Goal: Task Accomplishment & Management: Manage account settings

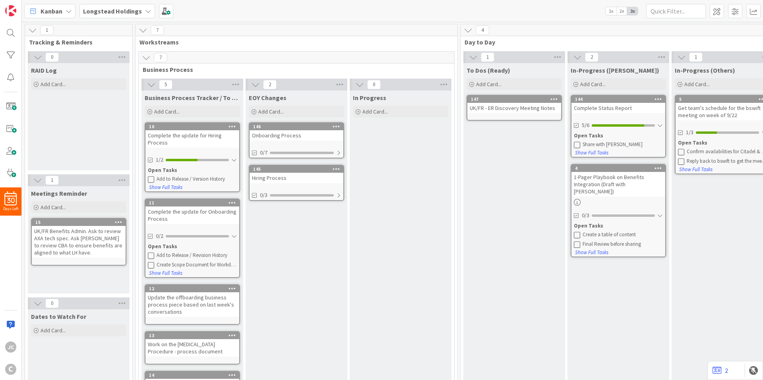
click at [35, 58] on icon at bounding box center [37, 57] width 9 height 9
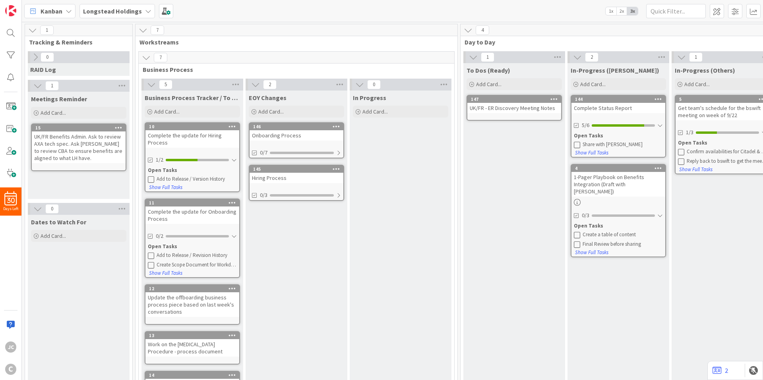
click at [38, 54] on icon at bounding box center [35, 57] width 9 height 9
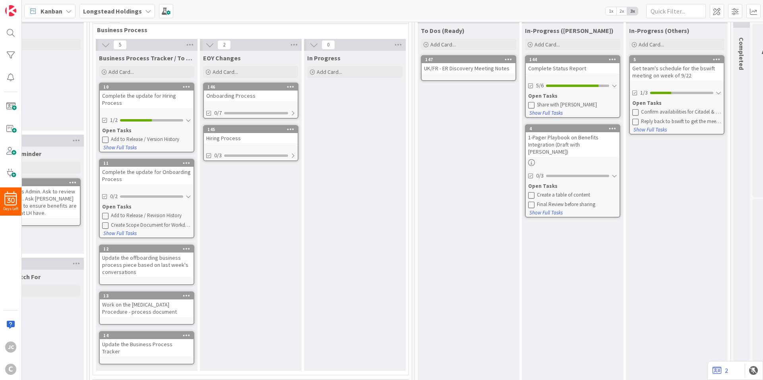
scroll to position [40, 0]
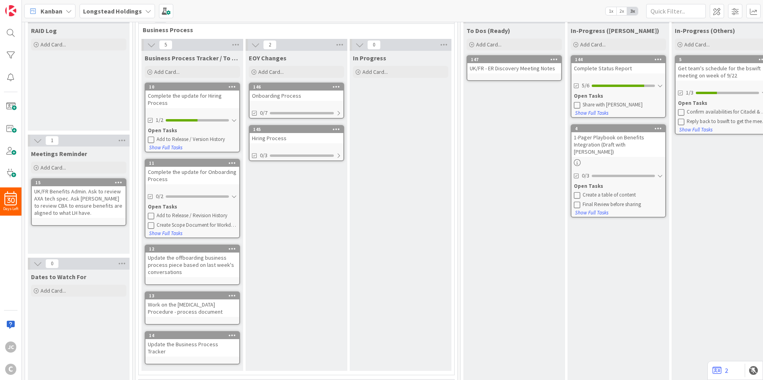
click at [578, 104] on icon at bounding box center [577, 105] width 6 height 6
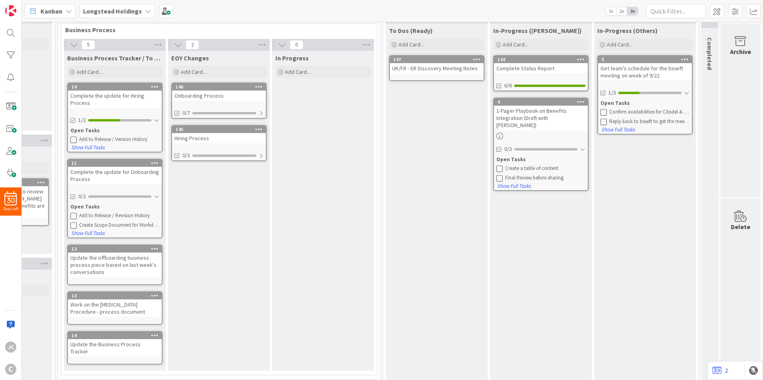
scroll to position [40, 83]
click at [577, 59] on icon at bounding box center [581, 59] width 8 height 6
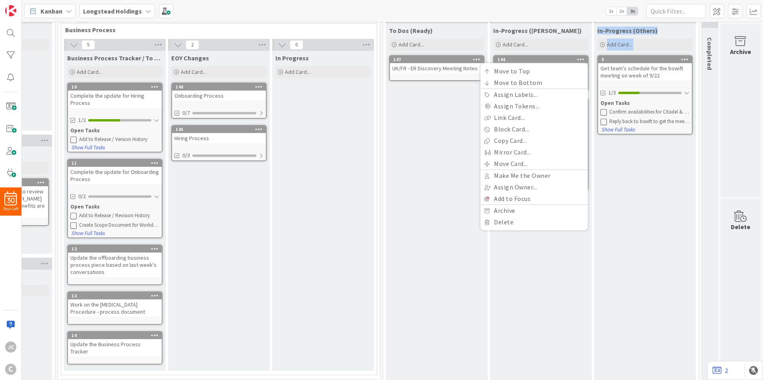
drag, startPoint x: 562, startPoint y: 55, endPoint x: 641, endPoint y: 56, distance: 78.7
click at [641, 56] on div "1 To Dos (Ready) Add Card... Template Not Set Title 0 / 128 Label default Show …" at bounding box center [541, 273] width 312 height 523
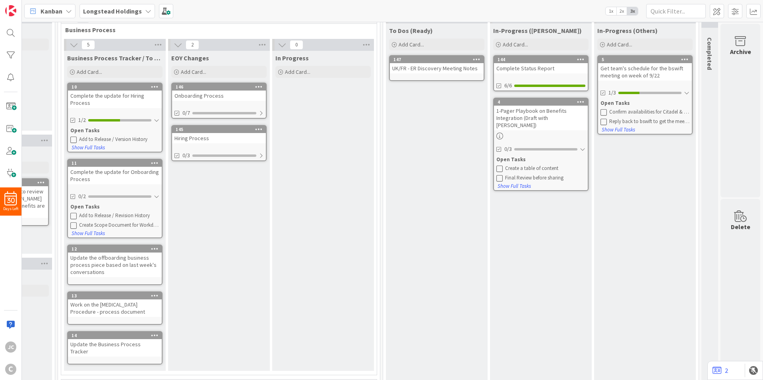
click at [541, 234] on div "In-Progress ([PERSON_NAME]) Add Card... 144 Move to Top Move to Bottom Assign L…" at bounding box center [541, 276] width 102 height 507
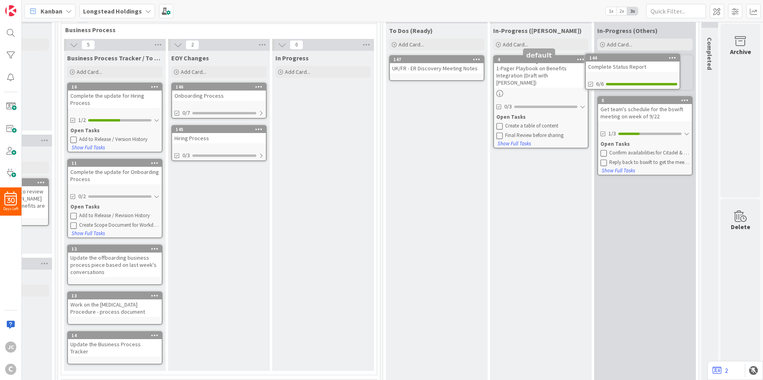
scroll to position [0, 83]
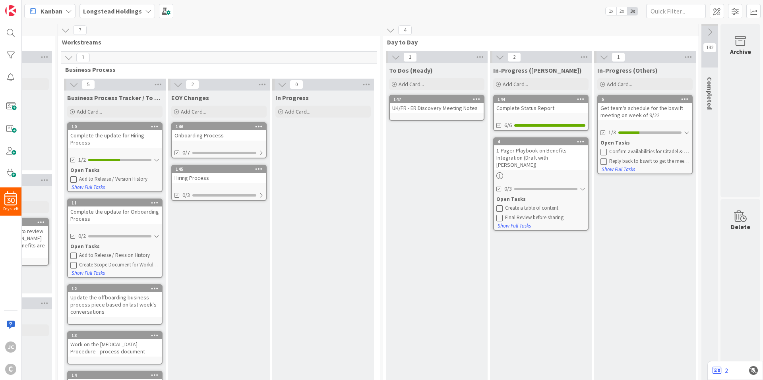
click at [705, 32] on icon at bounding box center [709, 32] width 9 height 9
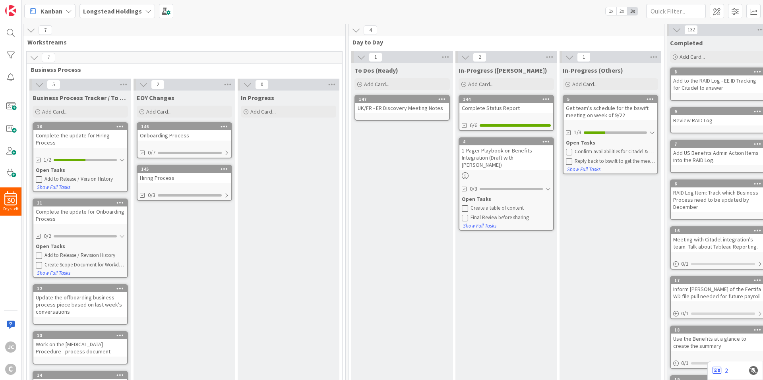
scroll to position [0, 168]
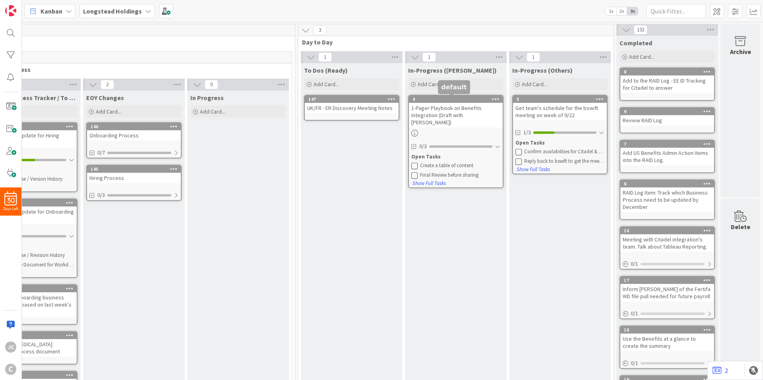
click at [730, 50] on div "Archive" at bounding box center [740, 52] width 21 height 10
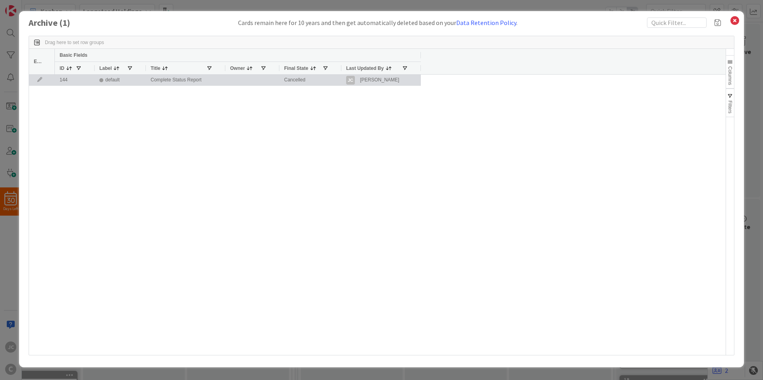
click at [307, 80] on div "Cancelled" at bounding box center [310, 80] width 62 height 11
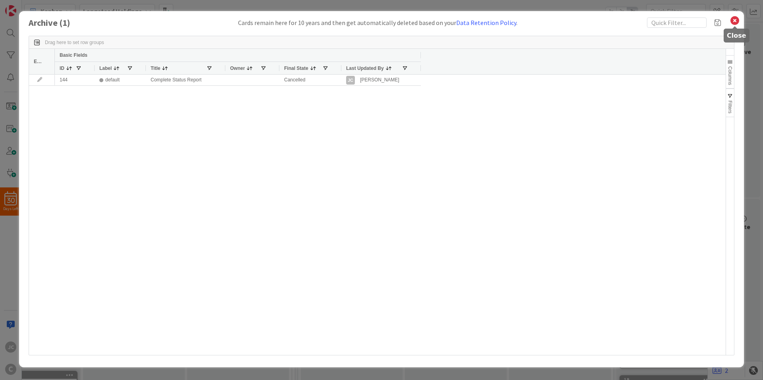
click at [737, 18] on icon at bounding box center [735, 20] width 10 height 11
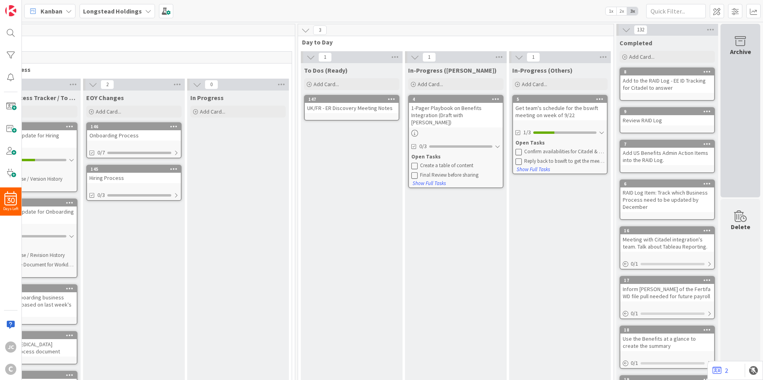
click at [732, 39] on icon at bounding box center [740, 41] width 30 height 11
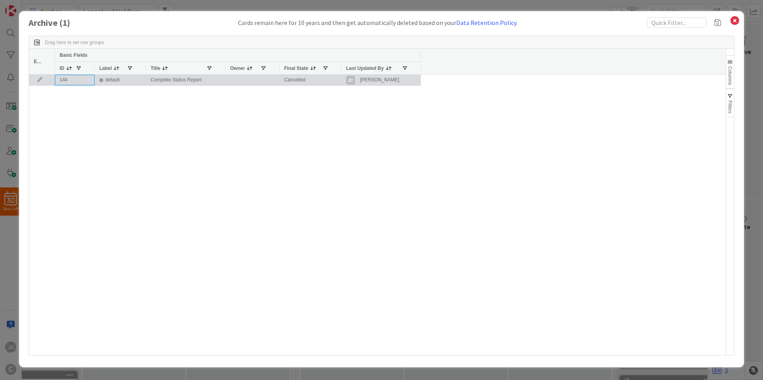
click at [81, 83] on div "144" at bounding box center [75, 80] width 40 height 11
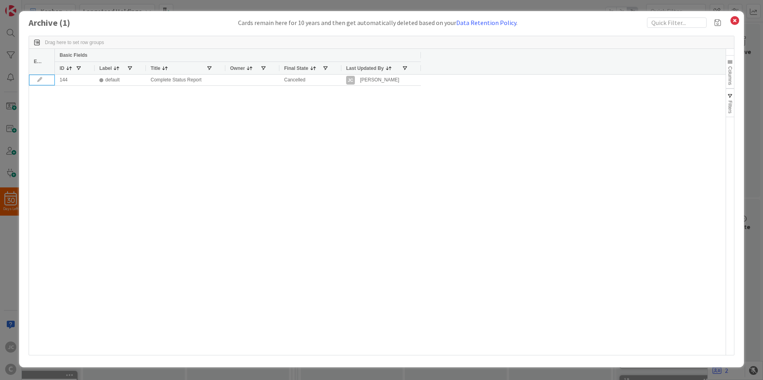
drag, startPoint x: 44, startPoint y: 78, endPoint x: 26, endPoint y: 48, distance: 34.8
click at [15, 46] on div "Archive ( 1 ) Cards remain here for 10 years and then get automatically deleted…" at bounding box center [381, 190] width 763 height 380
click at [731, 20] on icon at bounding box center [735, 20] width 10 height 11
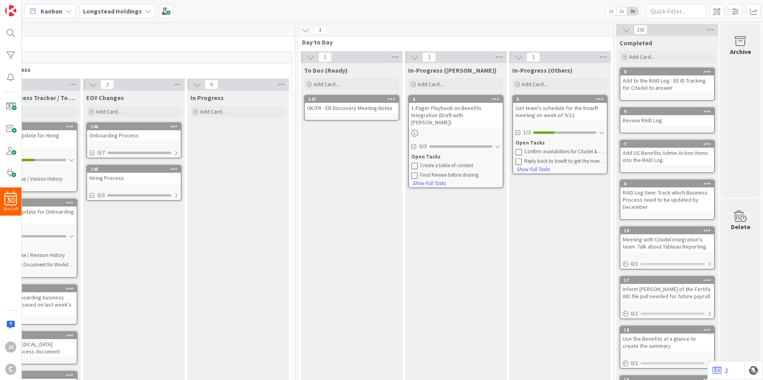
click at [535, 207] on div "In-Progress (Others) Add Card... 5 Get team's schedule for the bswift meeting o…" at bounding box center [560, 316] width 102 height 507
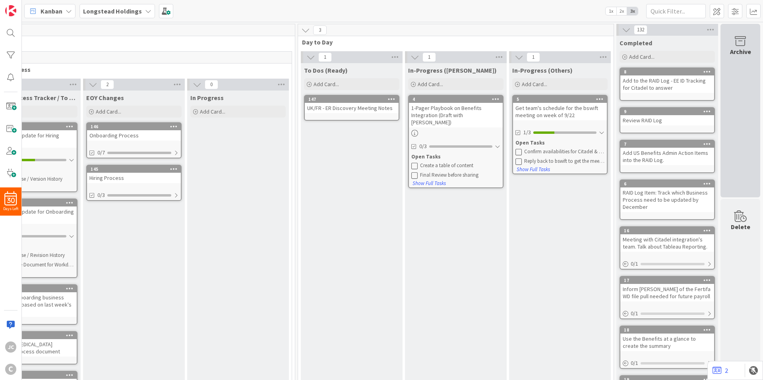
click at [739, 39] on icon at bounding box center [740, 41] width 30 height 11
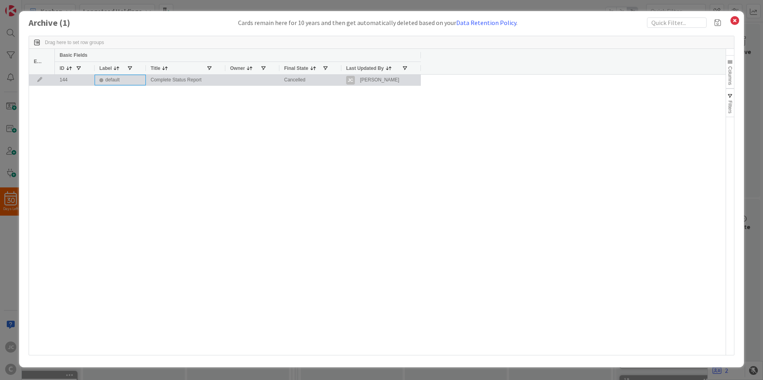
click at [145, 81] on div "default" at bounding box center [120, 80] width 51 height 11
click at [79, 79] on div "144" at bounding box center [75, 80] width 40 height 11
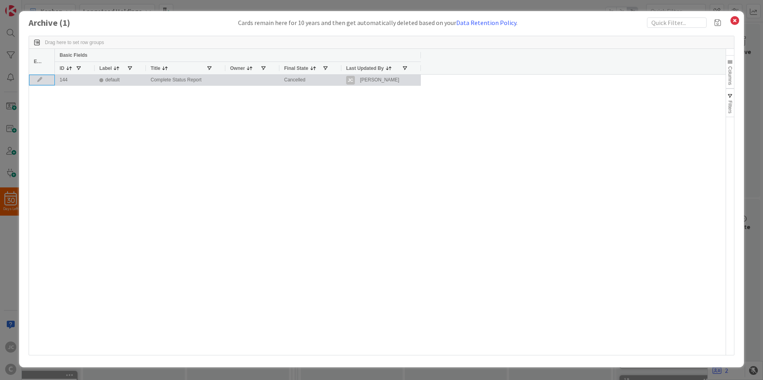
click at [39, 80] on icon at bounding box center [40, 79] width 12 height 5
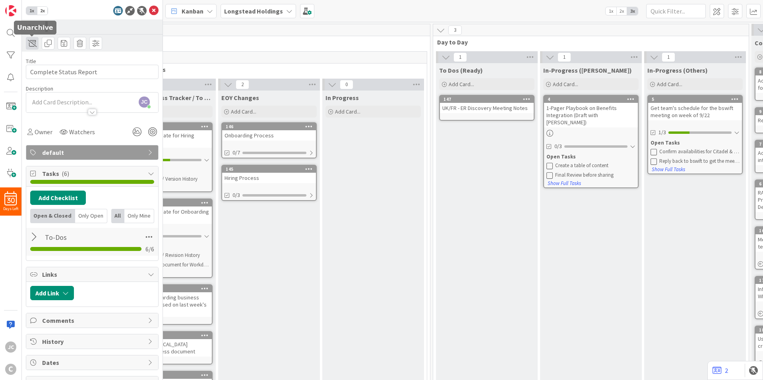
click at [33, 41] on span at bounding box center [32, 43] width 13 height 13
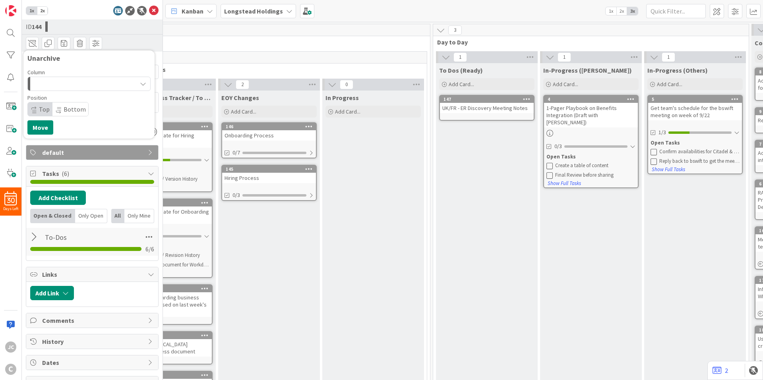
click at [59, 85] on button "button" at bounding box center [88, 84] width 123 height 14
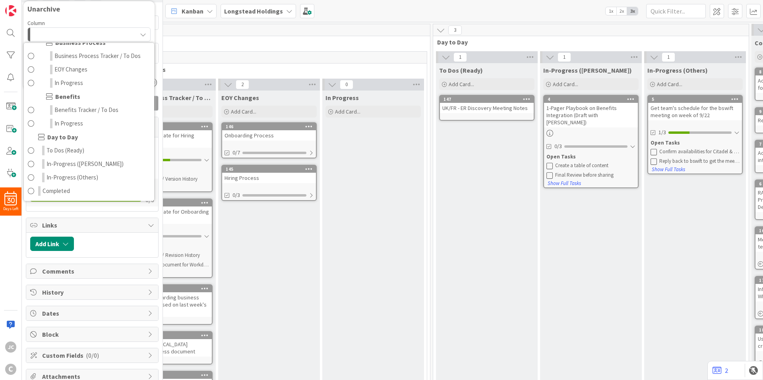
scroll to position [101, 0]
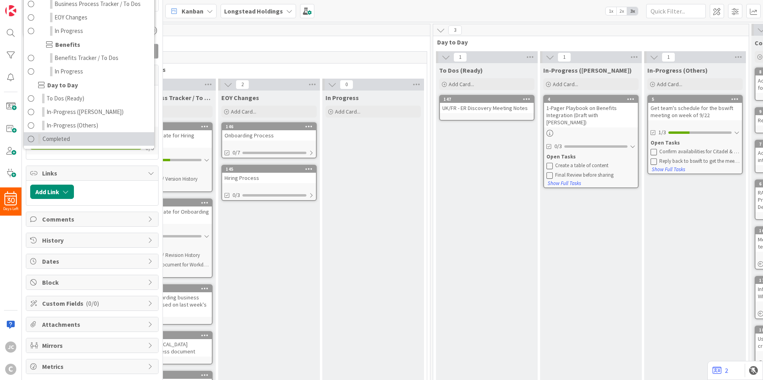
click at [76, 136] on link "Completed" at bounding box center [89, 139] width 130 height 14
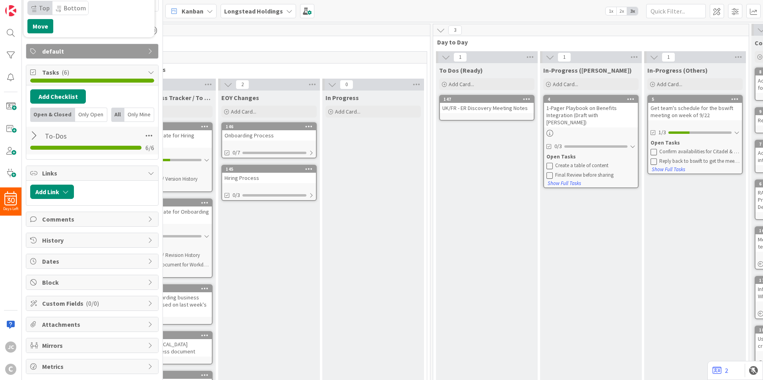
scroll to position [0, 0]
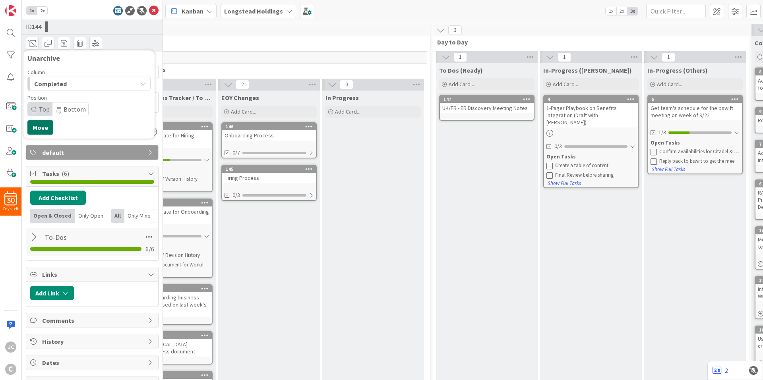
click at [41, 132] on button "Move" at bounding box center [40, 127] width 26 height 14
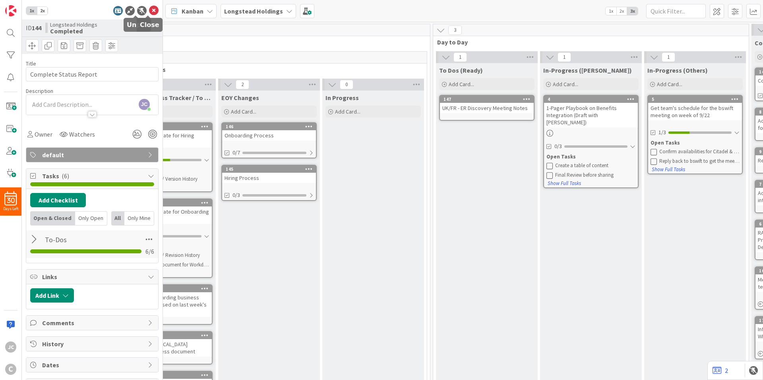
click at [149, 8] on icon at bounding box center [154, 11] width 10 height 10
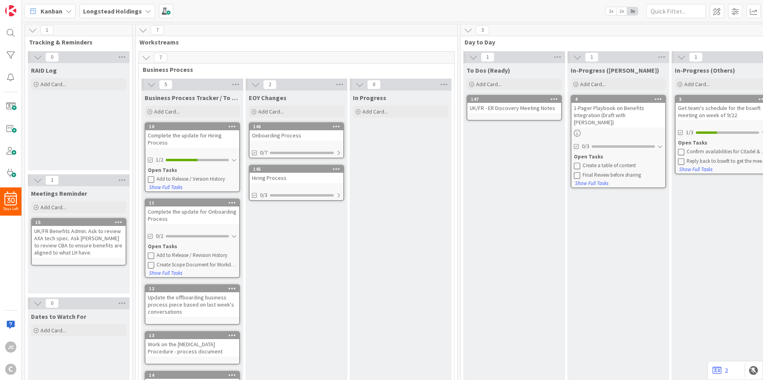
click at [619, 11] on span "2x" at bounding box center [621, 11] width 11 height 8
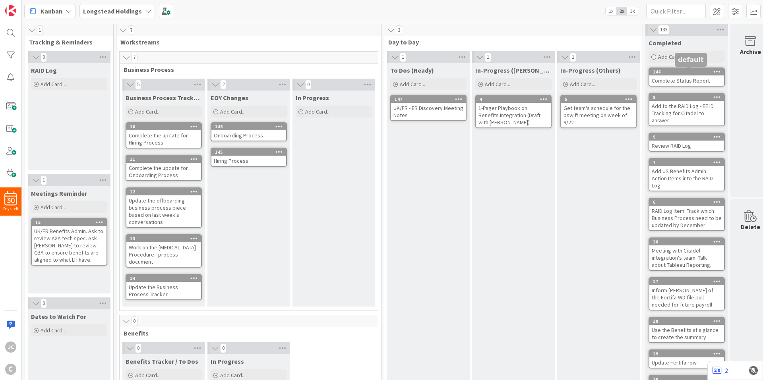
click at [690, 71] on div "144" at bounding box center [688, 72] width 71 height 6
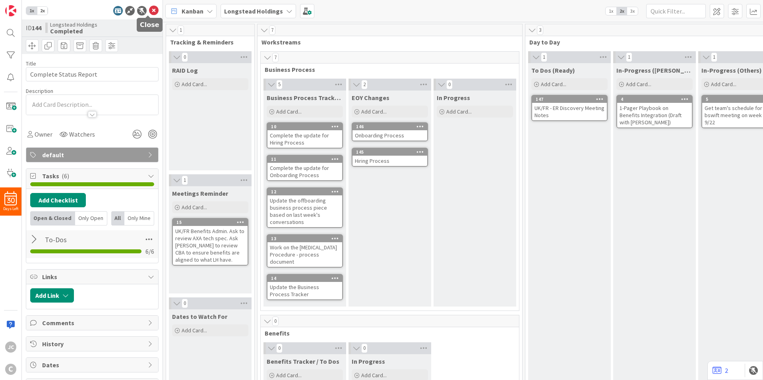
click at [150, 9] on icon at bounding box center [154, 11] width 10 height 10
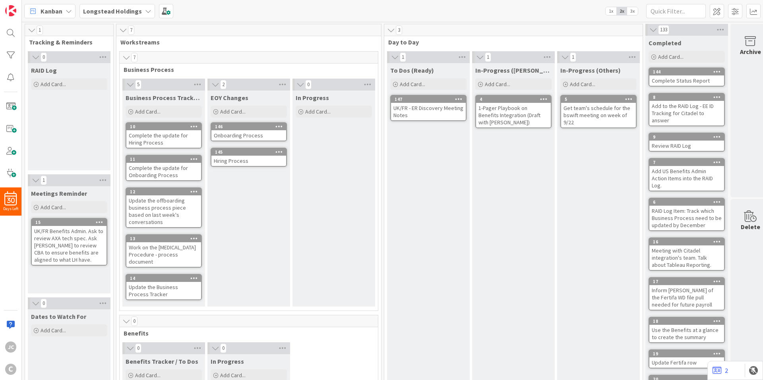
click at [686, 81] on div "Complete Status Report" at bounding box center [686, 80] width 75 height 10
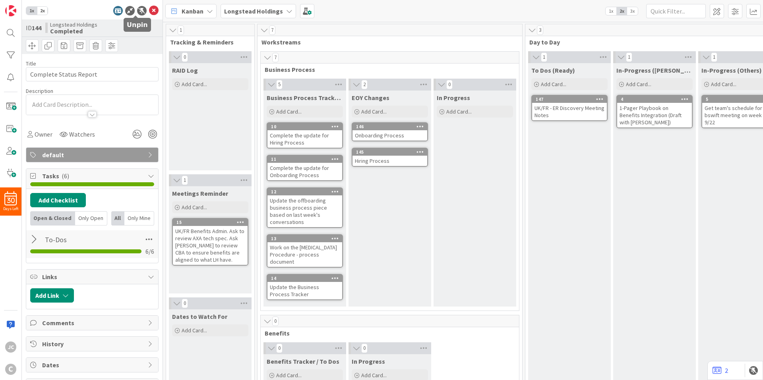
click at [137, 13] on div at bounding box center [142, 11] width 10 height 10
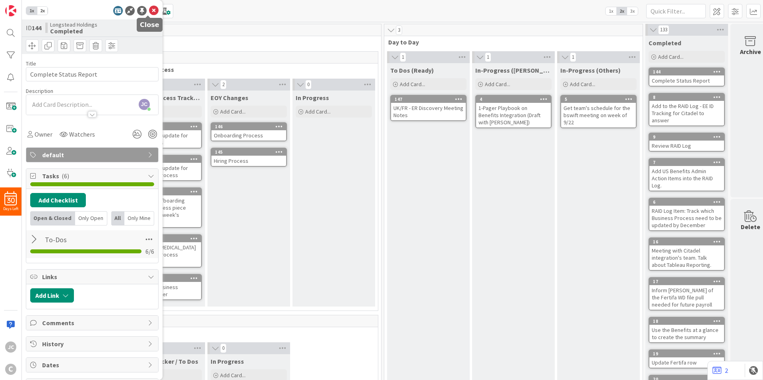
click at [149, 10] on icon at bounding box center [154, 11] width 10 height 10
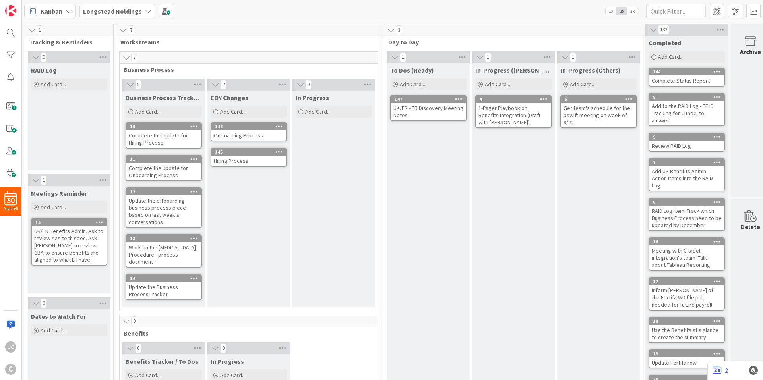
click at [688, 81] on div "Complete Status Report" at bounding box center [686, 80] width 75 height 10
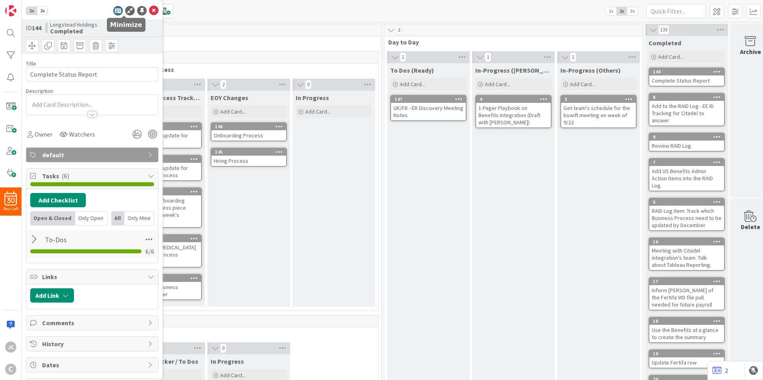
click at [126, 12] on icon at bounding box center [130, 11] width 10 height 10
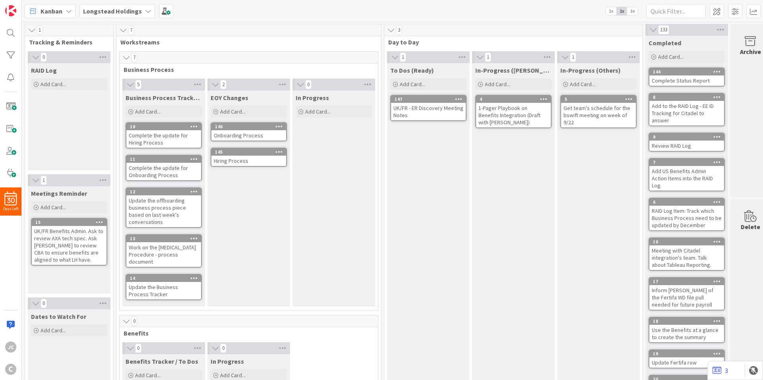
click at [680, 79] on div "Complete Status Report" at bounding box center [686, 80] width 75 height 10
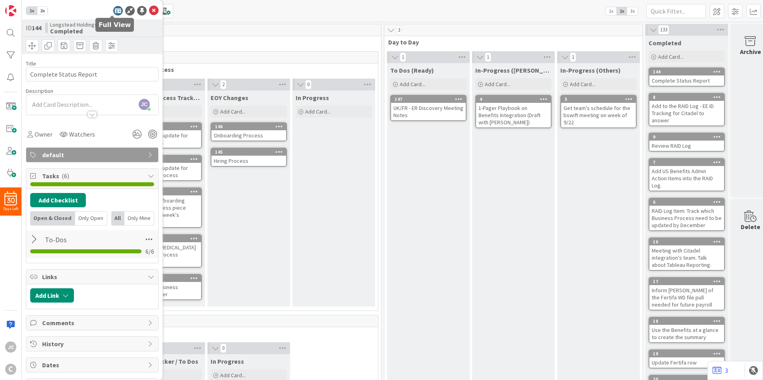
click at [113, 9] on icon at bounding box center [118, 11] width 10 height 10
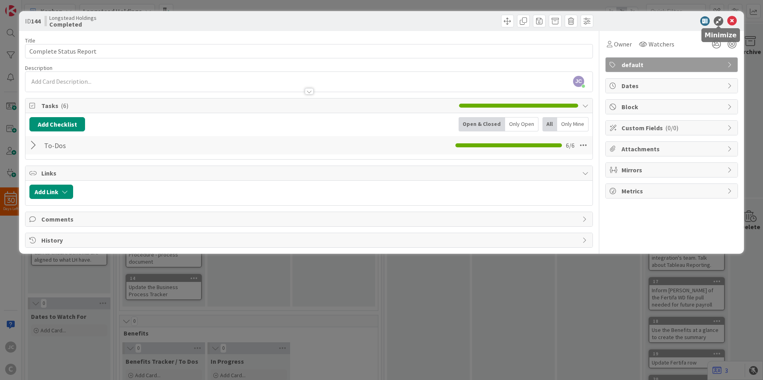
click at [717, 21] on icon at bounding box center [719, 21] width 10 height 10
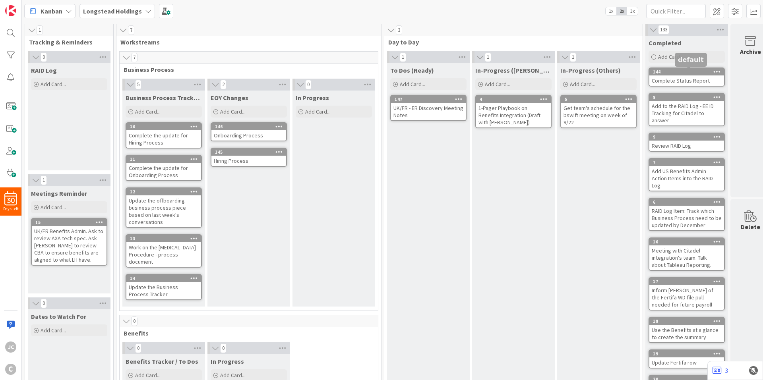
click at [673, 78] on div "Complete Status Report" at bounding box center [686, 80] width 75 height 10
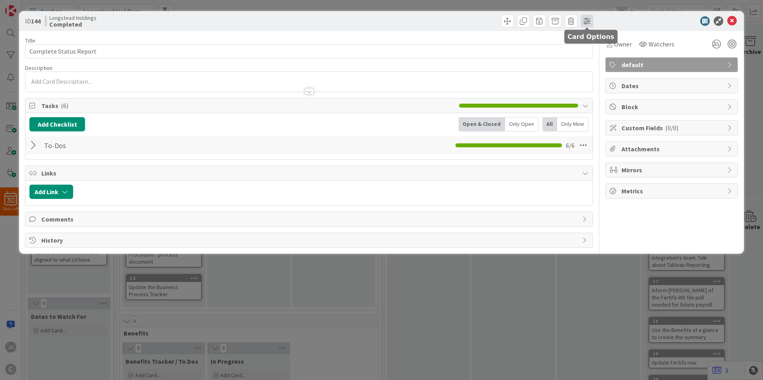
click at [590, 22] on span at bounding box center [587, 21] width 13 height 13
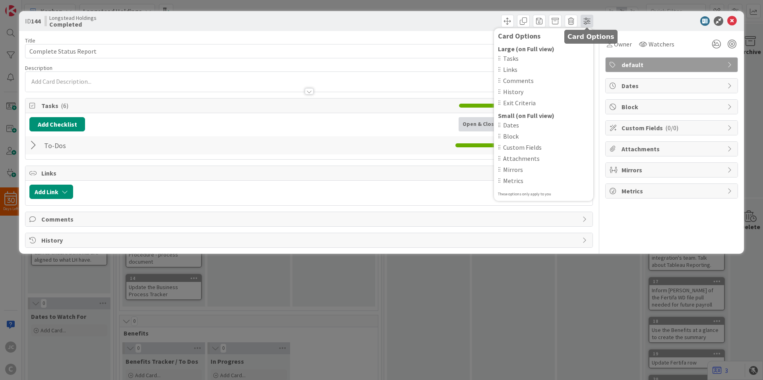
click at [590, 22] on span at bounding box center [587, 21] width 13 height 13
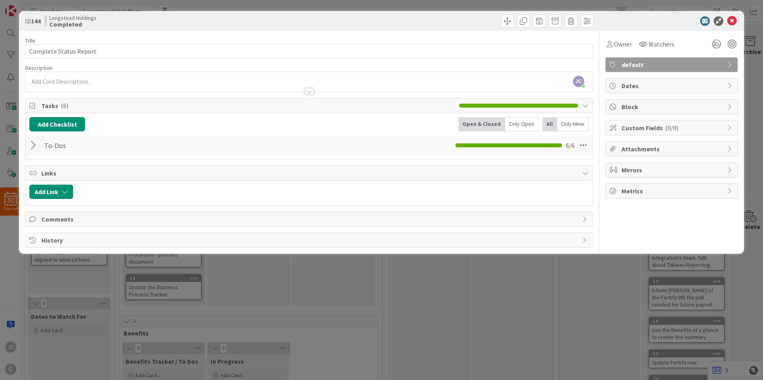
click at [681, 213] on div "Owner Watchers default Dates Block Custom Fields ( 0/0 ) Attachments Mirrors Me…" at bounding box center [671, 139] width 133 height 217
click at [664, 192] on span "Metrics" at bounding box center [672, 191] width 102 height 10
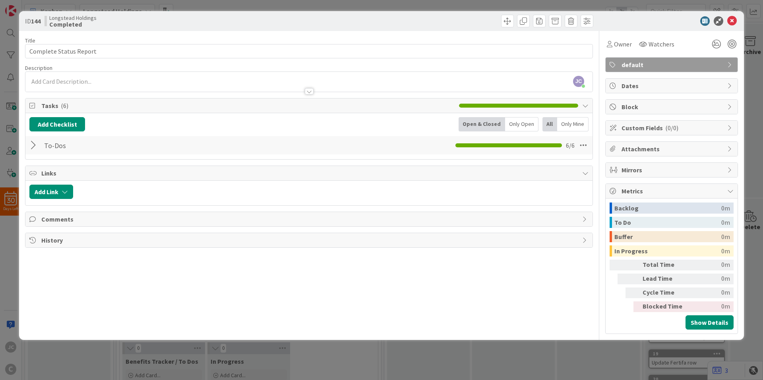
click at [665, 190] on span "Metrics" at bounding box center [672, 191] width 102 height 10
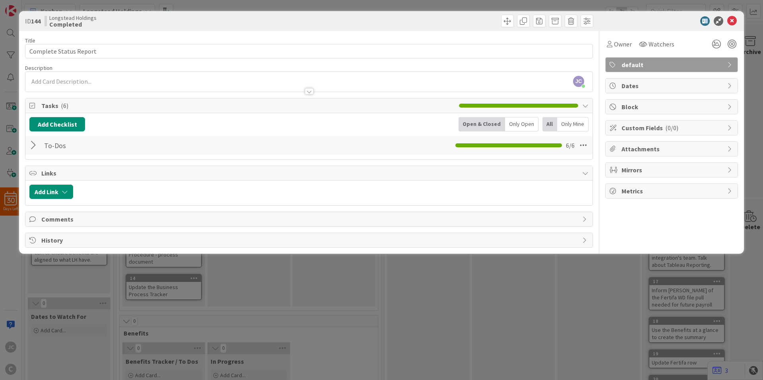
click at [662, 174] on span "Mirrors" at bounding box center [672, 170] width 102 height 10
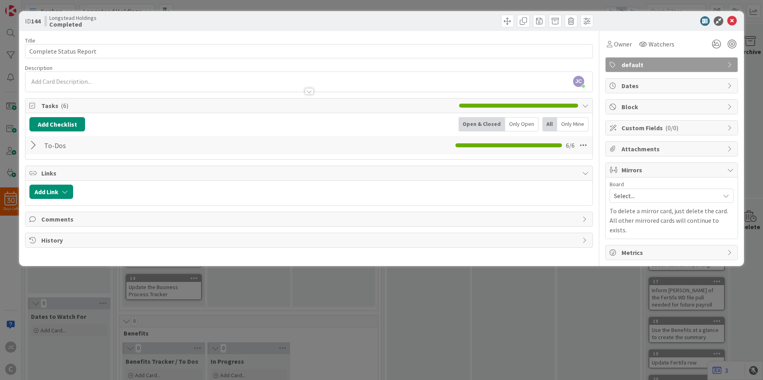
click at [662, 174] on span "Mirrors" at bounding box center [672, 170] width 102 height 10
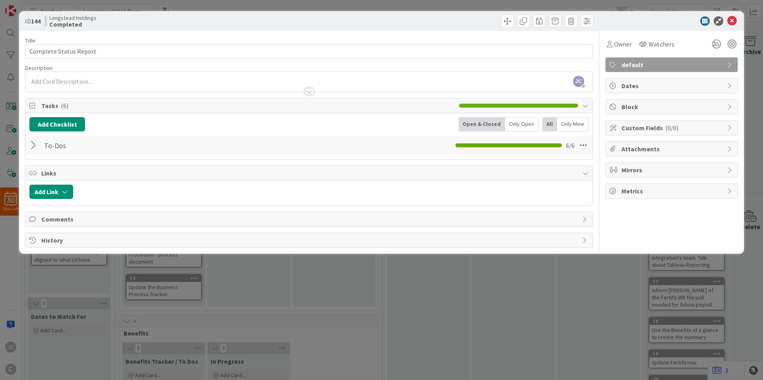
click at [657, 145] on span "Attachments" at bounding box center [672, 149] width 102 height 10
click at [656, 131] on span "Custom Fields ( 0/0 )" at bounding box center [672, 128] width 102 height 10
click at [654, 111] on span "Block" at bounding box center [672, 107] width 102 height 10
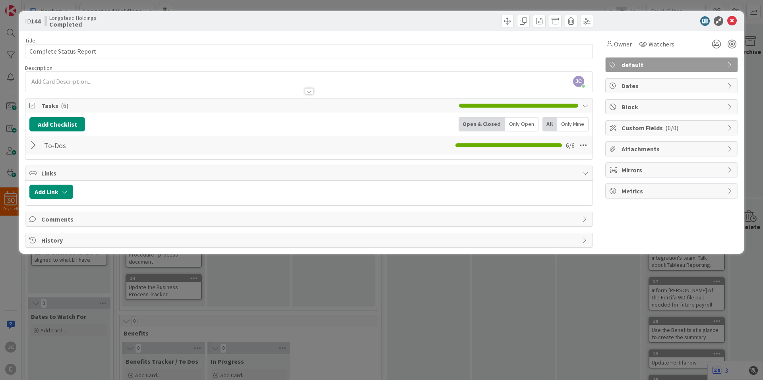
type textarea "x"
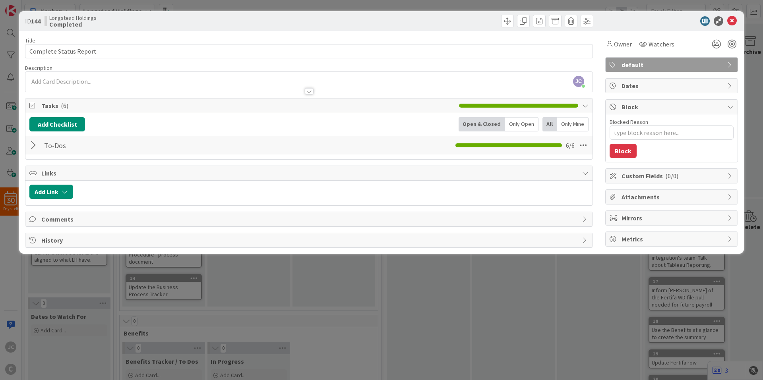
click at [654, 108] on span "Block" at bounding box center [672, 107] width 102 height 10
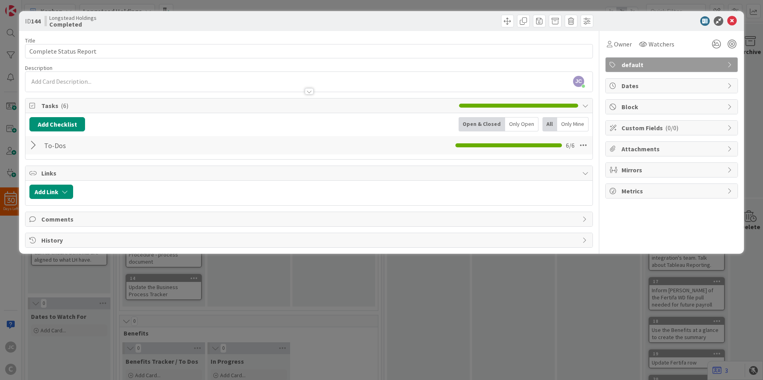
click at [655, 89] on span "Dates" at bounding box center [672, 86] width 102 height 10
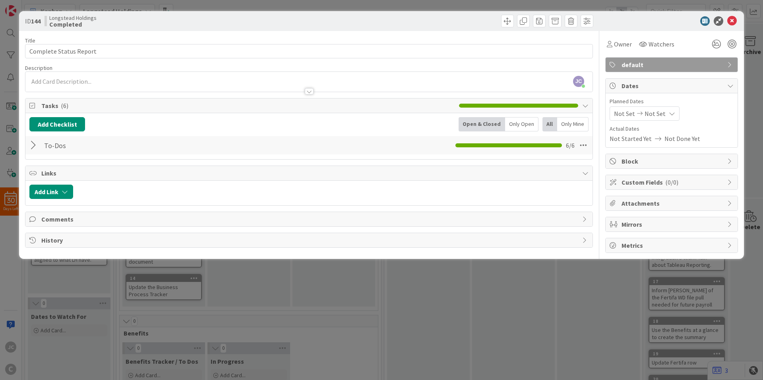
click at [655, 89] on span "Dates" at bounding box center [672, 86] width 102 height 10
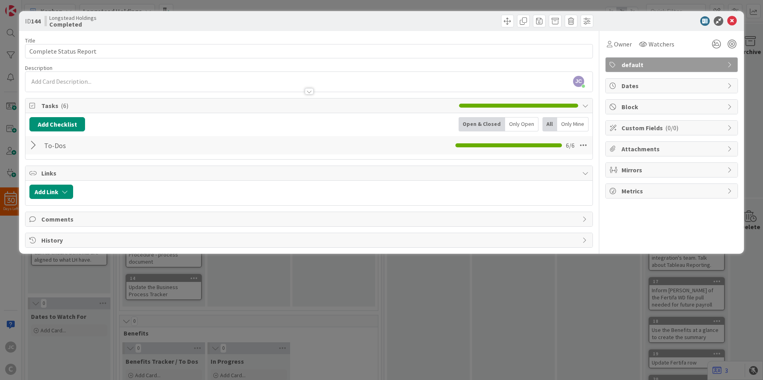
click at [35, 146] on div at bounding box center [34, 145] width 10 height 14
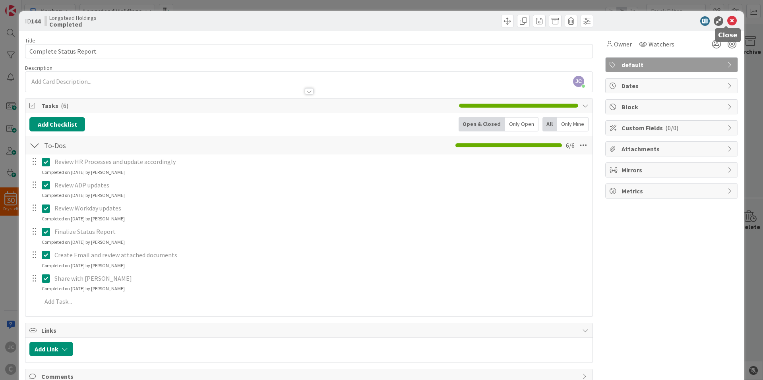
click at [727, 17] on icon at bounding box center [732, 21] width 10 height 10
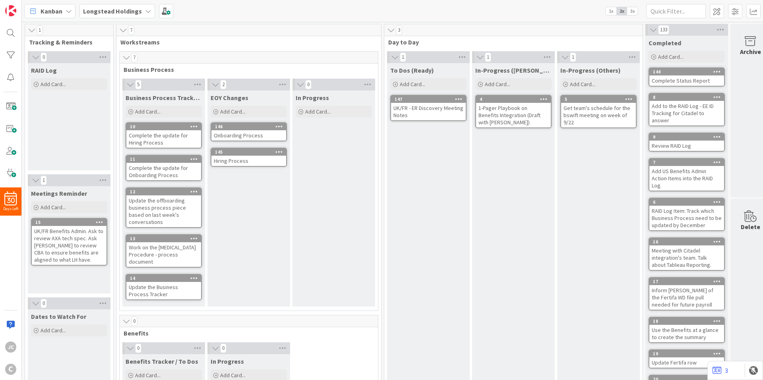
click at [683, 78] on div "Complete Status Report" at bounding box center [686, 80] width 75 height 10
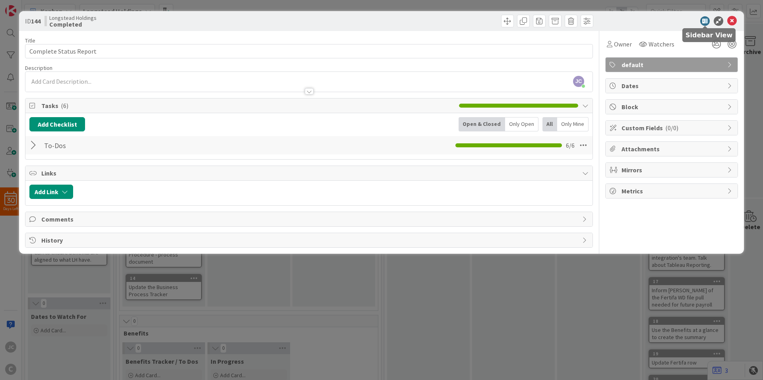
click at [703, 21] on icon at bounding box center [705, 21] width 10 height 10
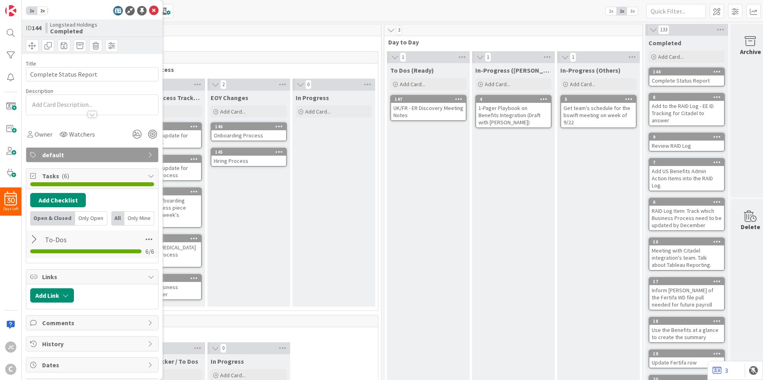
click at [31, 242] on div at bounding box center [35, 239] width 10 height 14
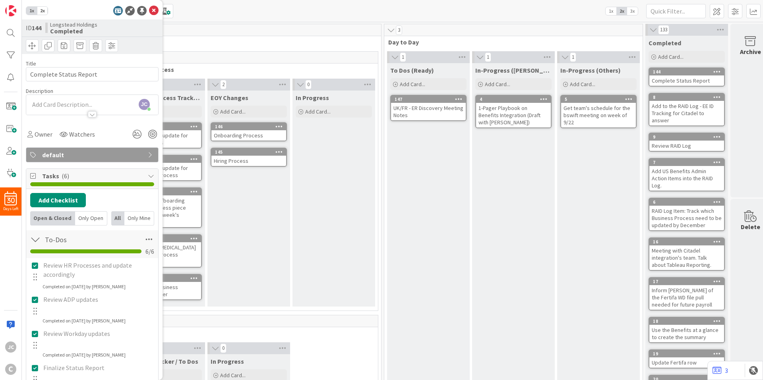
click at [38, 240] on div at bounding box center [35, 239] width 10 height 14
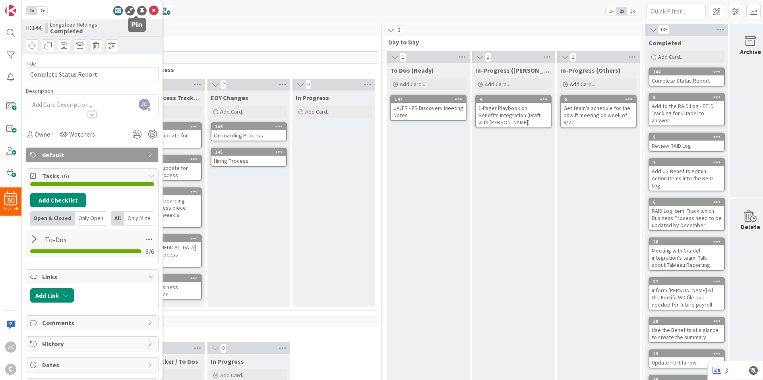
click at [137, 8] on div at bounding box center [142, 11] width 10 height 10
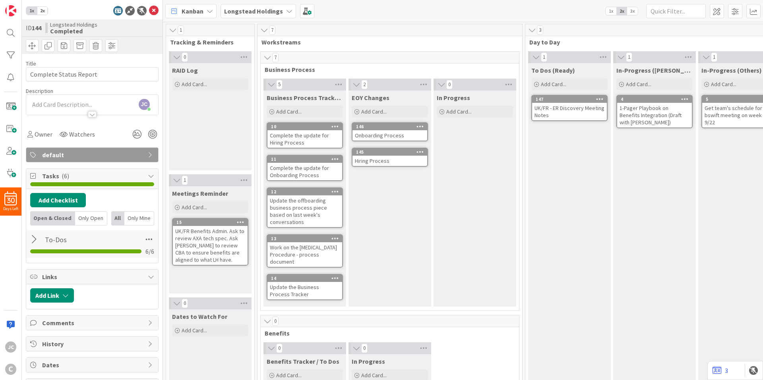
click at [31, 13] on span "1x" at bounding box center [31, 11] width 11 height 8
click at [44, 11] on span "2x" at bounding box center [42, 11] width 11 height 8
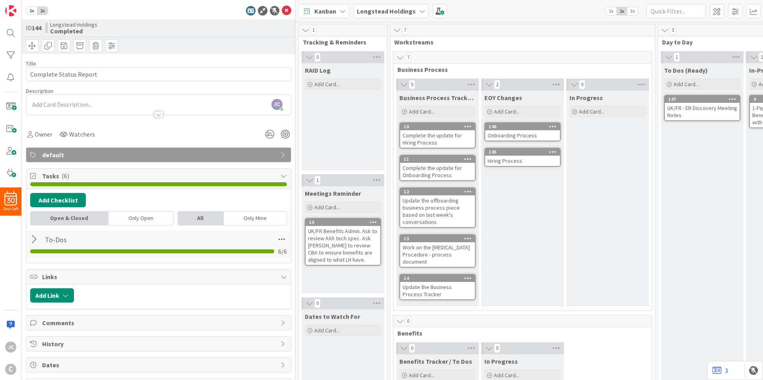
click at [33, 242] on div at bounding box center [35, 239] width 10 height 14
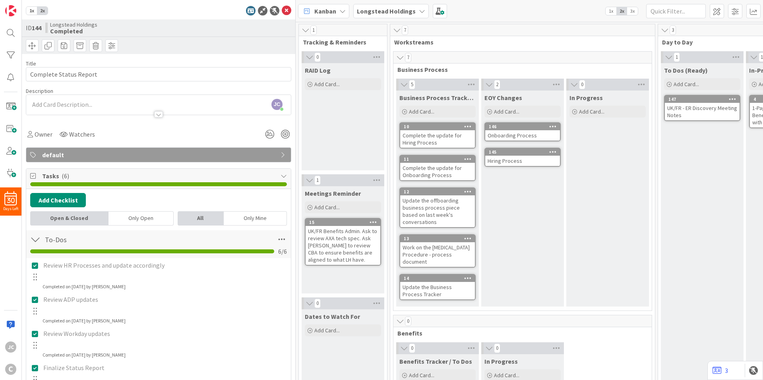
click at [33, 240] on div at bounding box center [35, 239] width 10 height 14
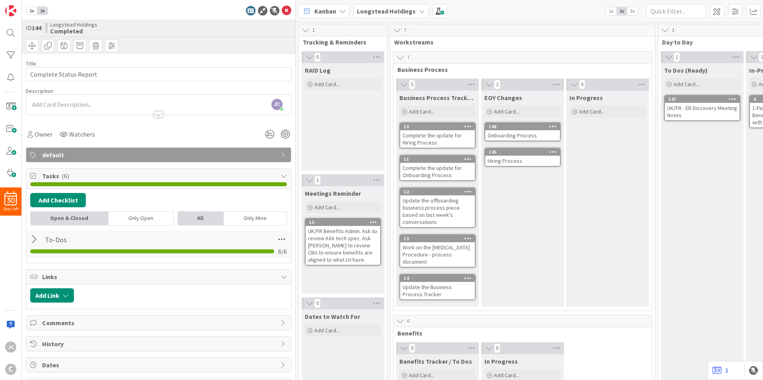
click at [32, 9] on span "1x" at bounding box center [31, 11] width 11 height 8
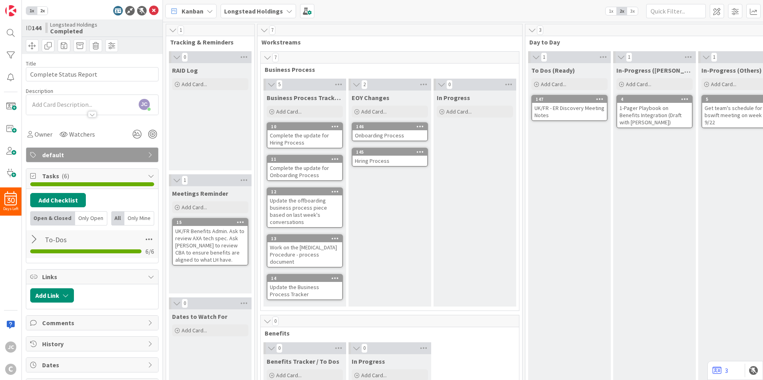
click at [33, 243] on div at bounding box center [35, 239] width 10 height 14
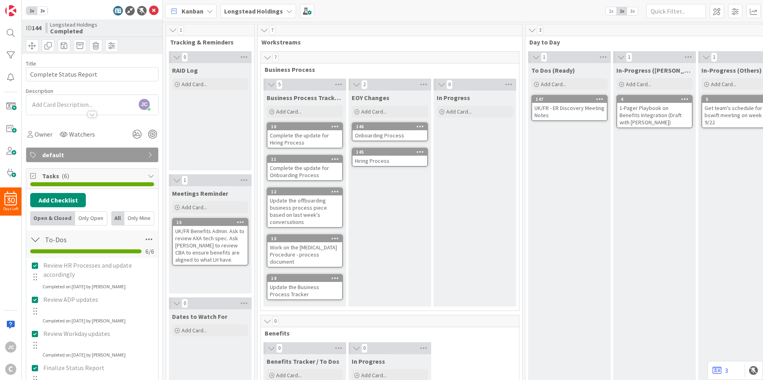
click at [33, 243] on div at bounding box center [35, 239] width 10 height 14
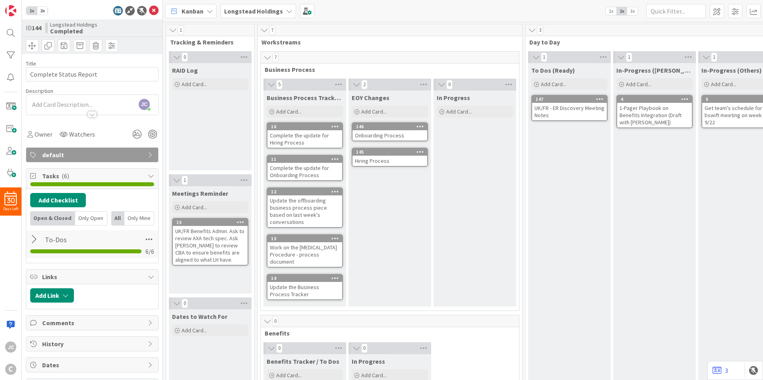
click at [46, 10] on span "2x" at bounding box center [42, 11] width 11 height 8
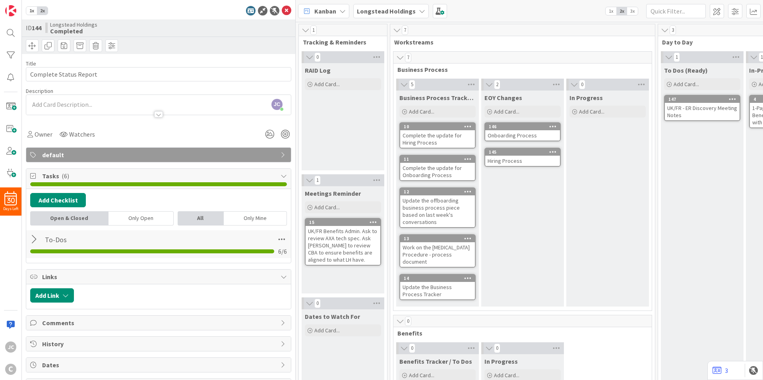
click at [37, 238] on div at bounding box center [35, 239] width 10 height 14
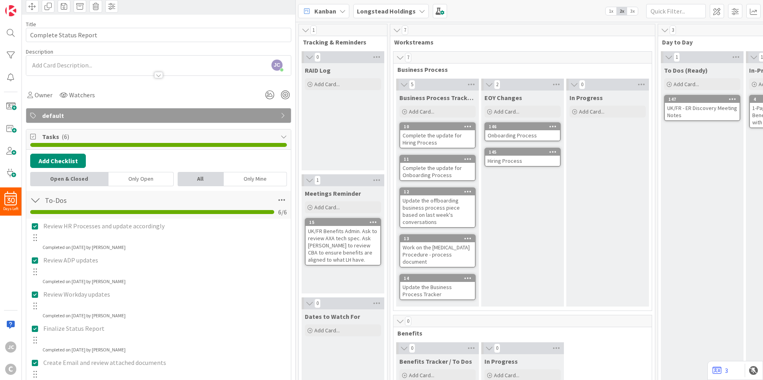
scroll to position [119, 0]
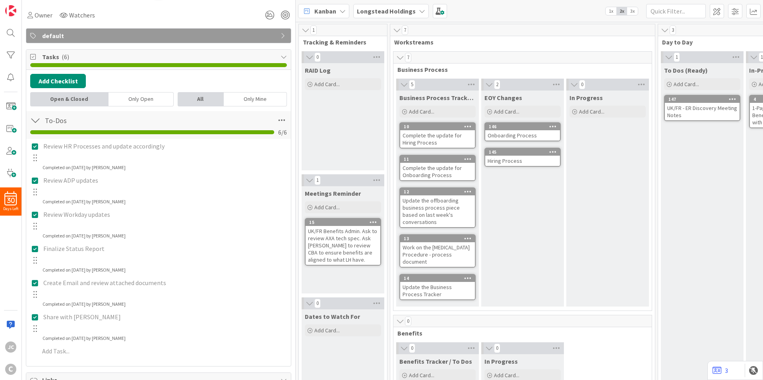
click at [38, 122] on div at bounding box center [35, 120] width 10 height 14
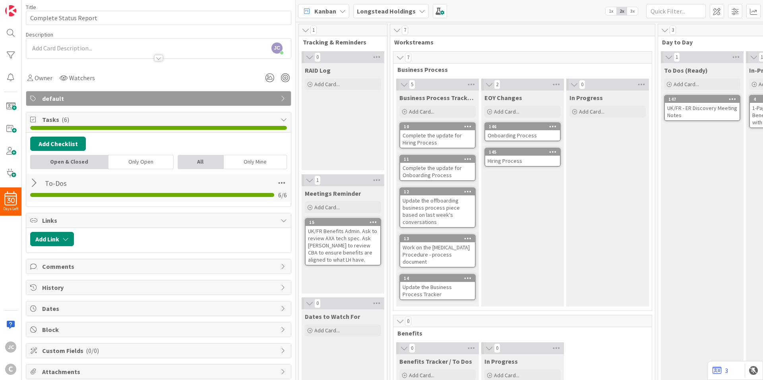
scroll to position [0, 0]
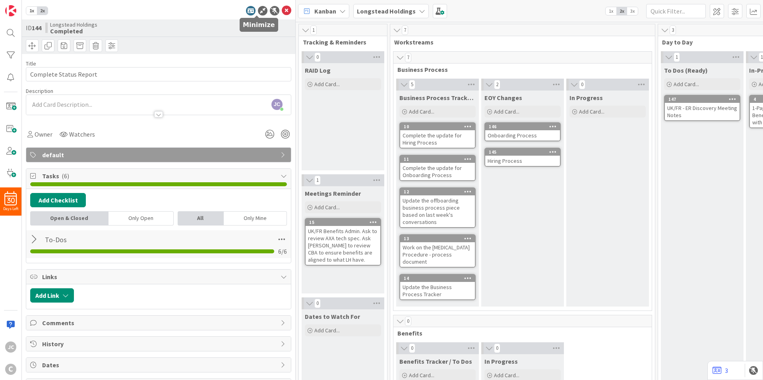
click at [258, 10] on icon at bounding box center [263, 11] width 10 height 10
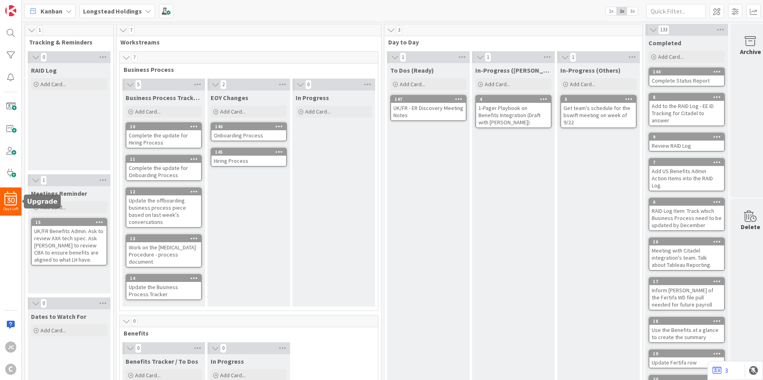
click at [8, 203] on span "30" at bounding box center [11, 201] width 8 height 6
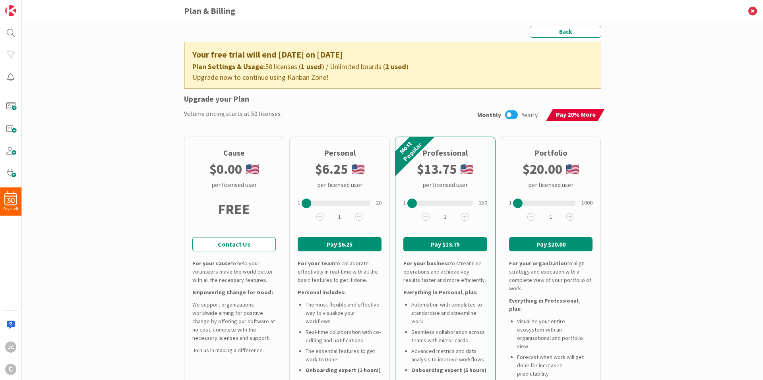
click at [260, 51] on div "Your free trial will end [DATE] on [DATE]" at bounding box center [392, 54] width 401 height 13
click at [284, 69] on div "Plan Settings & Usage: 50 licenses ( 1 used ) / Unlimited boards ( 2 used )" at bounding box center [392, 66] width 401 height 11
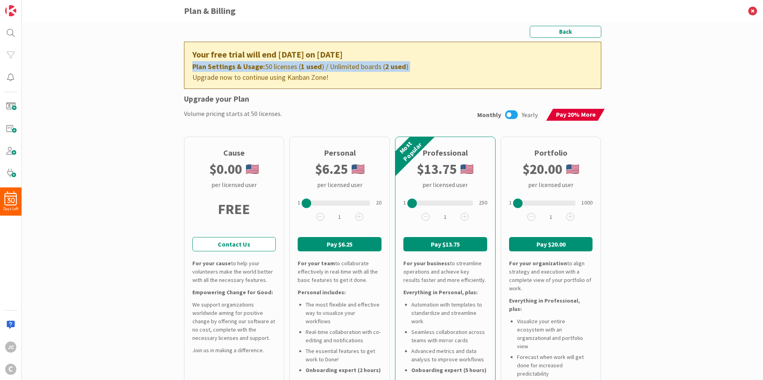
click at [284, 69] on div "Plan Settings & Usage: 50 licenses ( 1 used ) / Unlimited boards ( 2 used )" at bounding box center [392, 66] width 401 height 11
click at [301, 69] on b "1 used" at bounding box center [311, 66] width 21 height 9
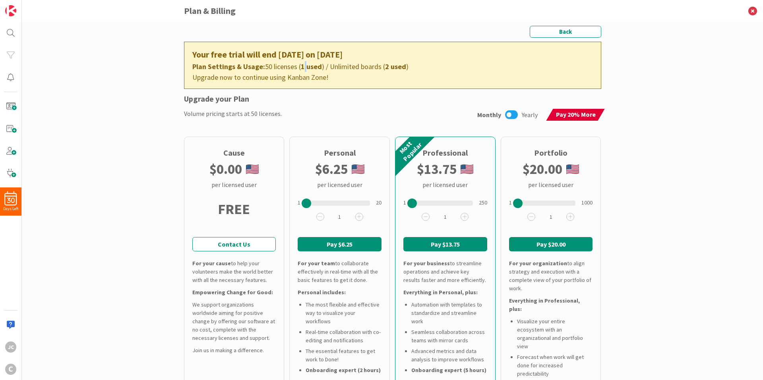
click at [301, 69] on b "1 used" at bounding box center [311, 66] width 21 height 9
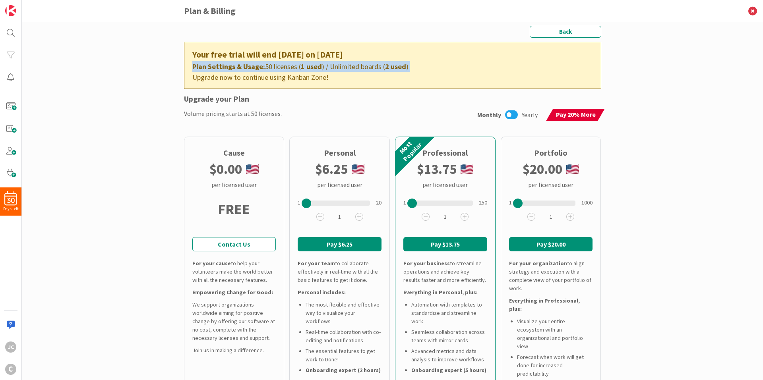
click at [301, 69] on b "1 used" at bounding box center [311, 66] width 21 height 9
click at [308, 66] on b "1 used" at bounding box center [311, 66] width 21 height 9
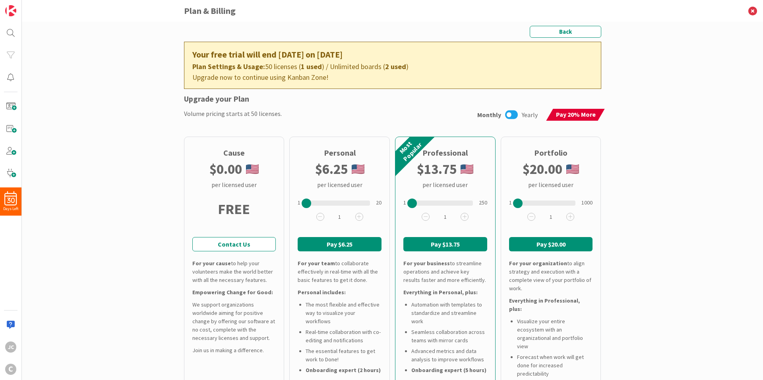
click at [307, 68] on b "1 used" at bounding box center [311, 66] width 21 height 9
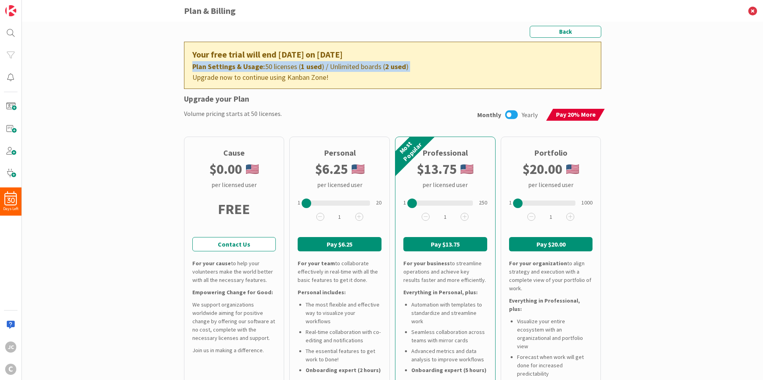
click at [307, 68] on b "1 used" at bounding box center [311, 66] width 21 height 9
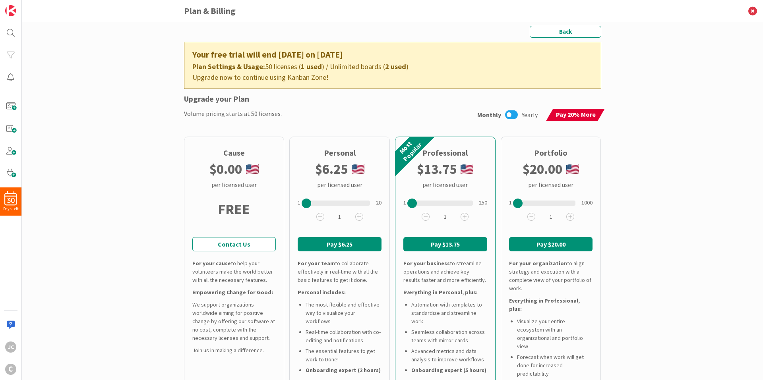
click at [312, 80] on div "Upgrade now to continue using Kanban Zone!" at bounding box center [392, 77] width 401 height 11
click at [341, 83] on div "Your free trial will end [DATE] on [DATE] Plan Settings & Usage: 50 licenses ( …" at bounding box center [392, 65] width 417 height 47
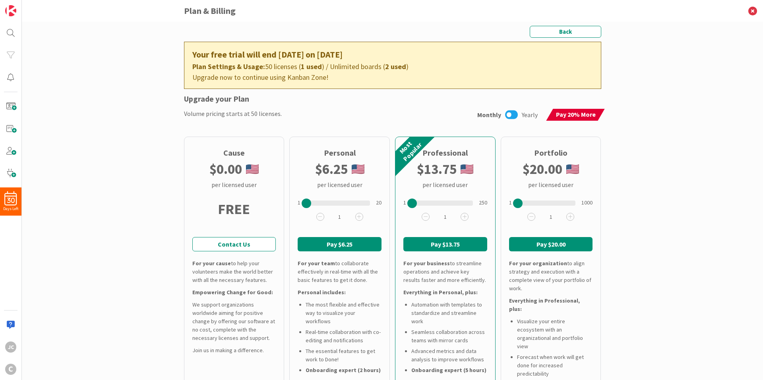
click at [232, 116] on div "Volume pricing starts at 50 licenses." at bounding box center [233, 115] width 98 height 12
click at [230, 116] on div "Volume pricing starts at 50 licenses." at bounding box center [233, 115] width 98 height 12
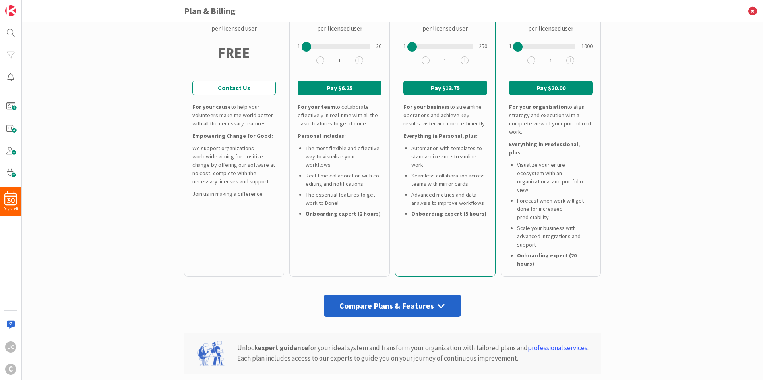
scroll to position [159, 0]
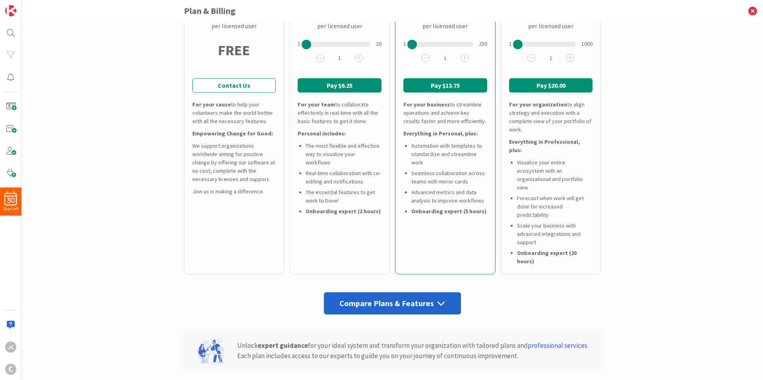
click at [397, 292] on div "Compare Plans & Features" at bounding box center [392, 303] width 137 height 22
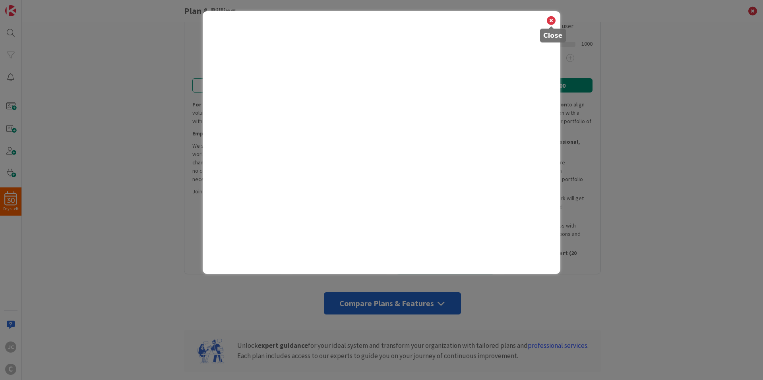
click at [550, 21] on icon at bounding box center [551, 20] width 10 height 11
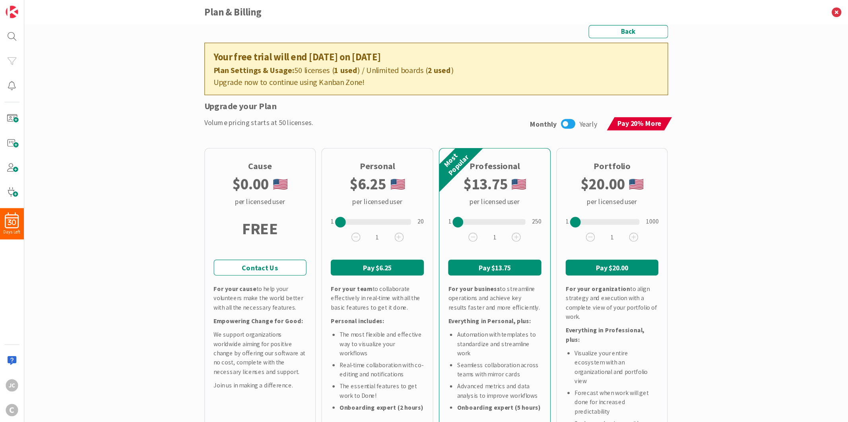
scroll to position [0, 0]
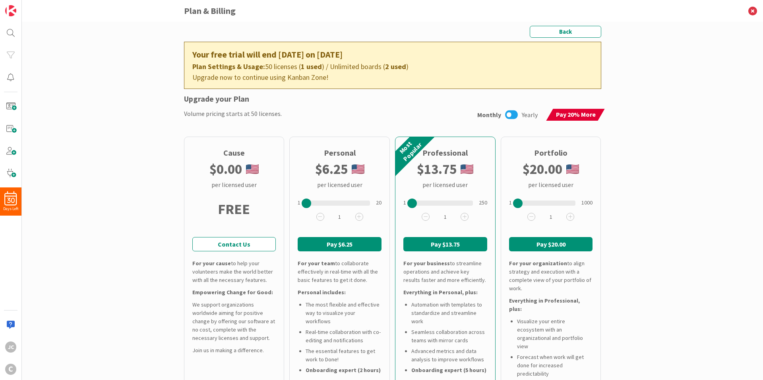
click at [334, 152] on div "Personal" at bounding box center [340, 153] width 32 height 12
click at [329, 151] on div "Personal" at bounding box center [340, 153] width 32 height 12
drag, startPoint x: 303, startPoint y: 202, endPoint x: 368, endPoint y: 205, distance: 65.2
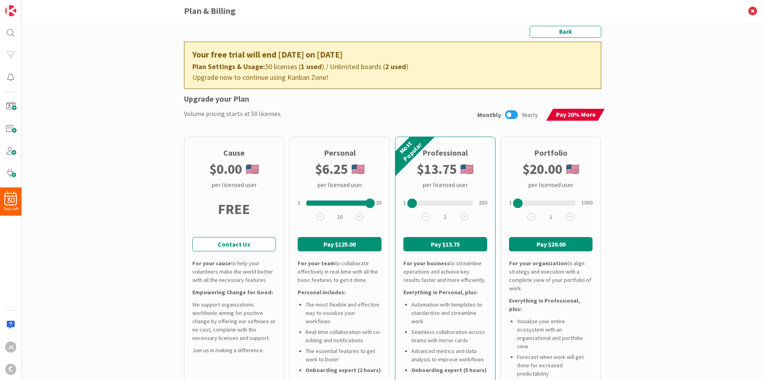
click at [368, 205] on div at bounding box center [370, 204] width 10 height 10
drag, startPoint x: 366, startPoint y: 205, endPoint x: 253, endPoint y: 196, distance: 113.9
click at [259, 197] on div "Cause $ 0.00 per licensed user FREE Contact Us For your cause to help your volu…" at bounding box center [392, 285] width 417 height 297
click at [131, 158] on div "Back Your free trial will end [DATE] on [DATE] Plan Settings & Usage: 50 licens…" at bounding box center [392, 201] width 741 height 358
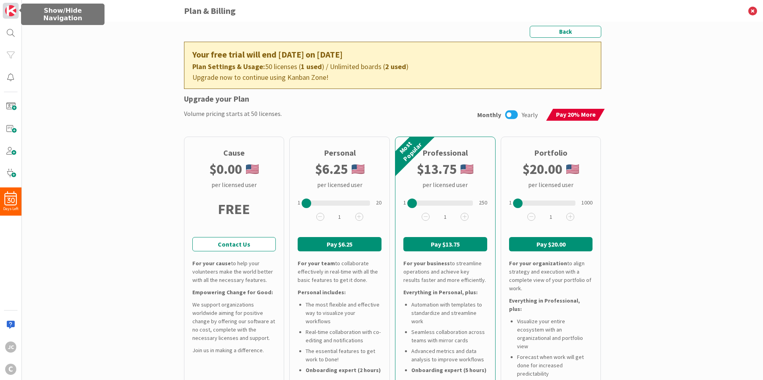
click at [3, 6] on link at bounding box center [11, 11] width 16 height 16
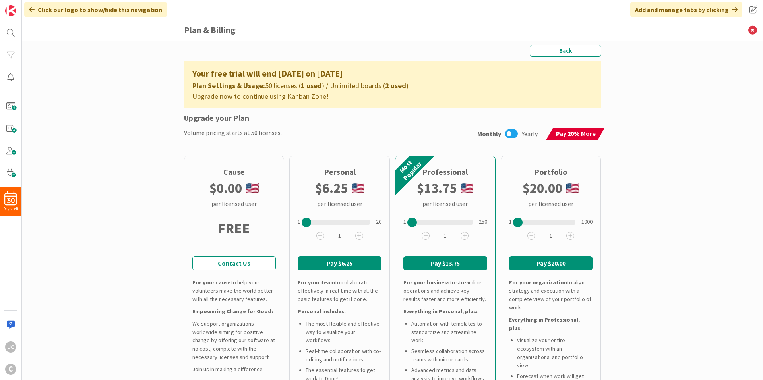
click at [32, 10] on icon at bounding box center [32, 9] width 6 height 6
click at [14, 9] on img at bounding box center [10, 10] width 11 height 11
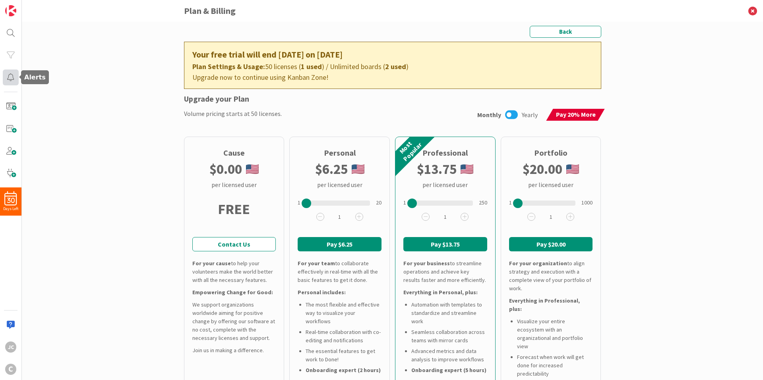
click at [15, 75] on div at bounding box center [11, 78] width 16 height 16
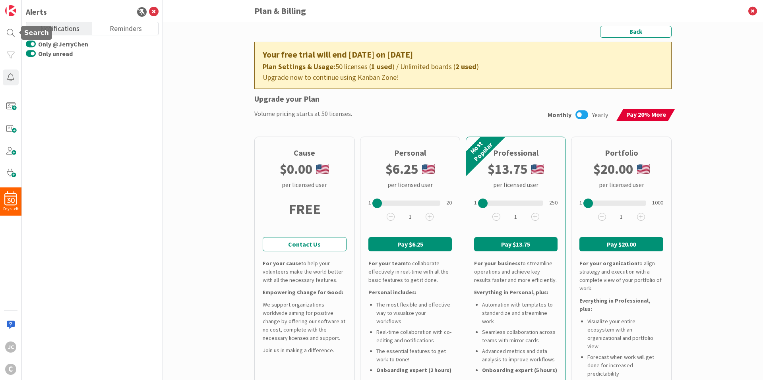
click at [19, 39] on div "30 Days Left JC C" at bounding box center [11, 190] width 22 height 380
click at [15, 35] on div at bounding box center [11, 33] width 16 height 16
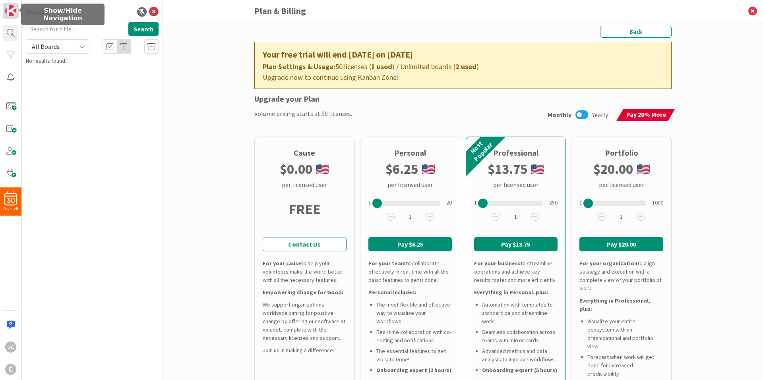
click at [14, 14] on img at bounding box center [10, 10] width 11 height 11
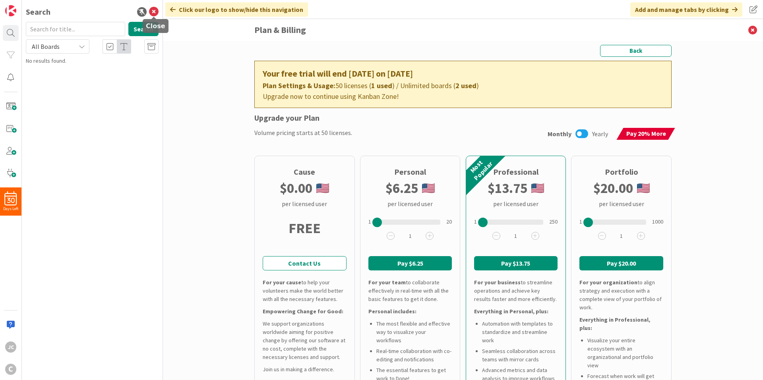
click at [156, 13] on icon at bounding box center [154, 12] width 10 height 10
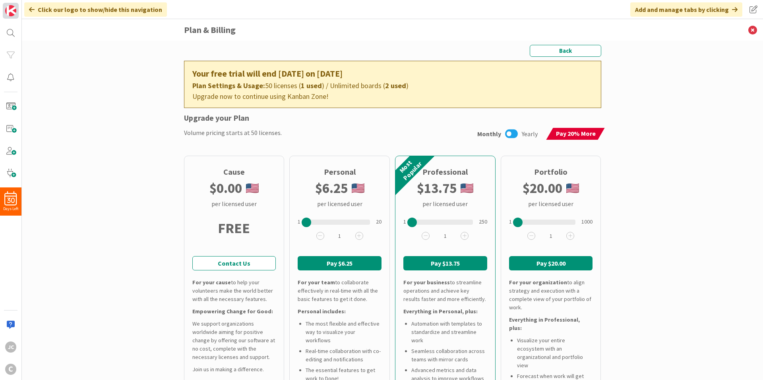
click at [12, 10] on img at bounding box center [10, 10] width 11 height 11
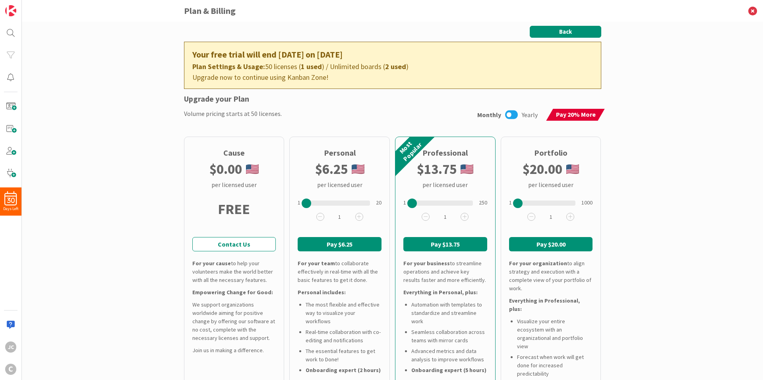
click at [583, 30] on button "Back" at bounding box center [566, 32] width 72 height 12
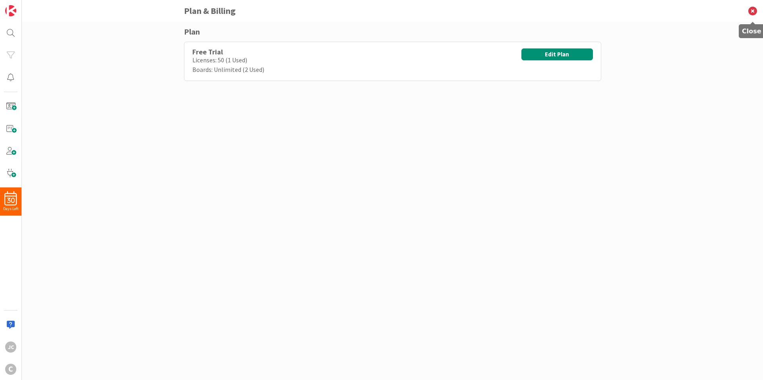
click at [753, 9] on icon at bounding box center [752, 11] width 21 height 22
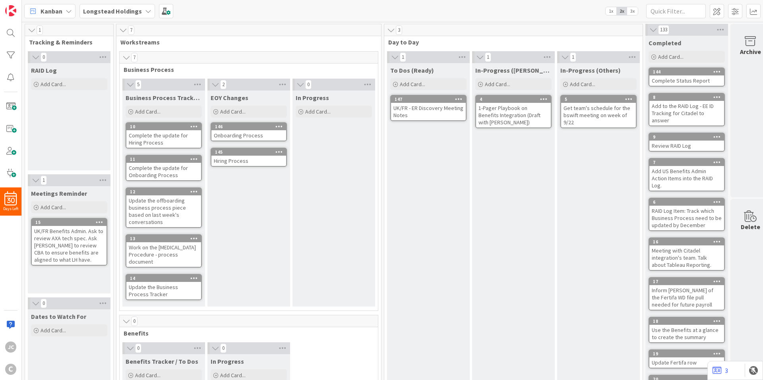
click at [261, 165] on div "Hiring Process" at bounding box center [248, 161] width 75 height 10
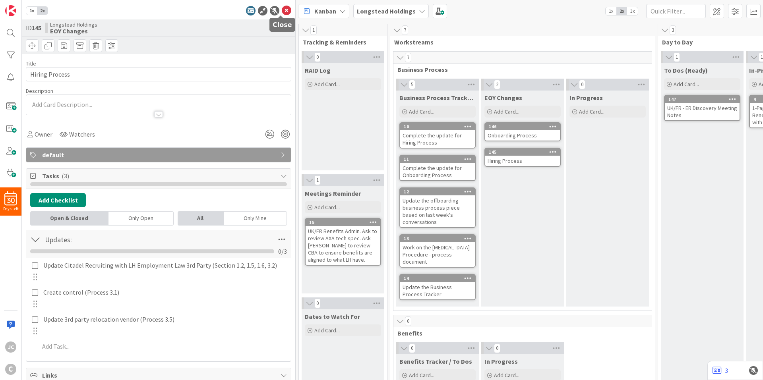
click at [283, 12] on icon at bounding box center [287, 11] width 10 height 10
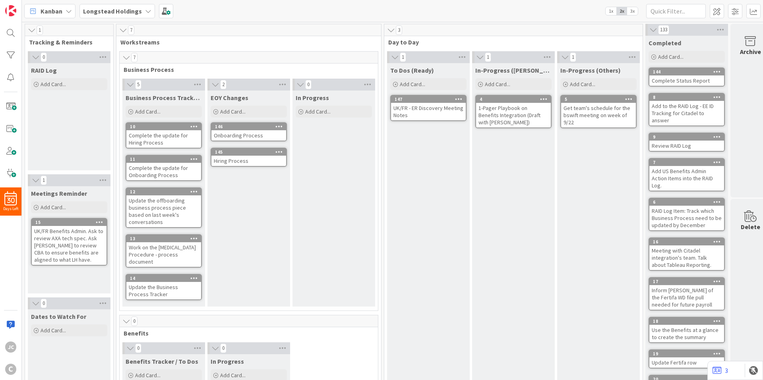
click at [631, 10] on span "3x" at bounding box center [632, 11] width 11 height 8
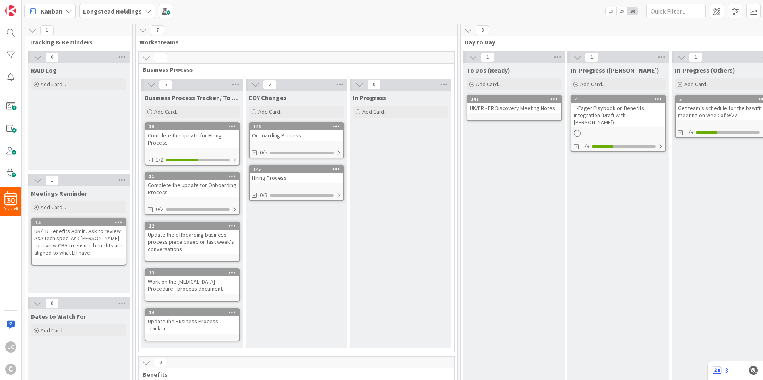
click at [622, 11] on span "2x" at bounding box center [621, 11] width 11 height 8
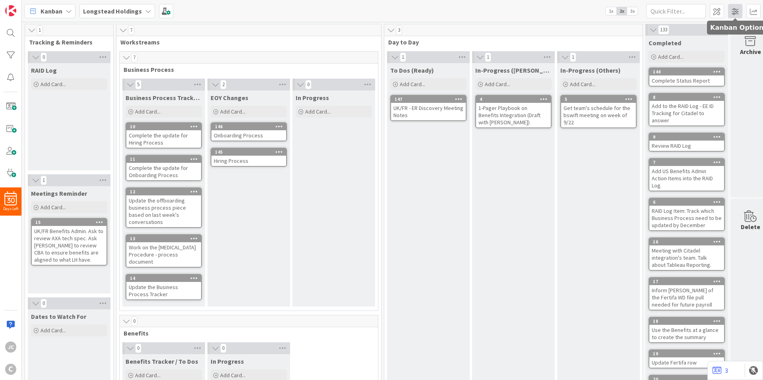
click at [739, 15] on span at bounding box center [735, 11] width 14 height 14
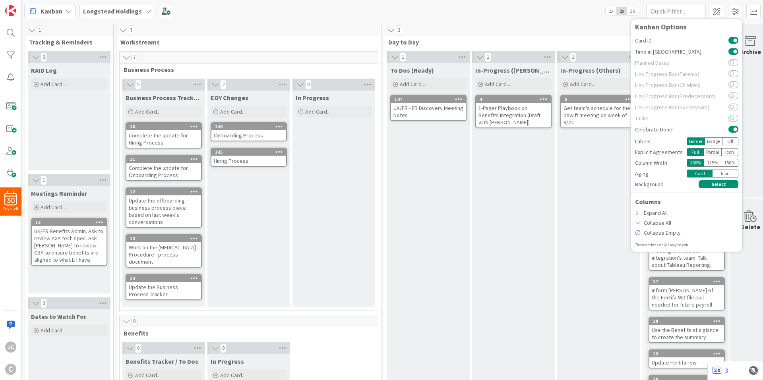
click at [734, 120] on button at bounding box center [733, 118] width 10 height 6
click at [633, 11] on span "3x" at bounding box center [632, 11] width 11 height 8
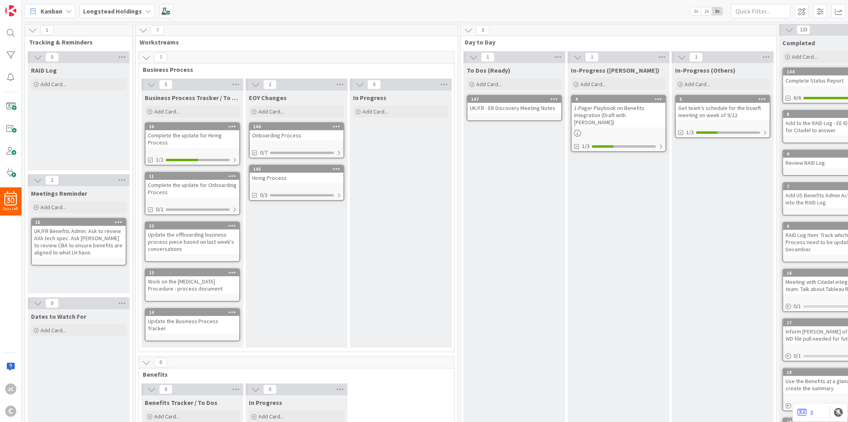
drag, startPoint x: 379, startPoint y: 191, endPoint x: 334, endPoint y: 172, distance: 49.1
click at [379, 191] on div "In Progress Add Card..." at bounding box center [401, 219] width 102 height 257
click at [235, 163] on div "1/2" at bounding box center [192, 160] width 94 height 10
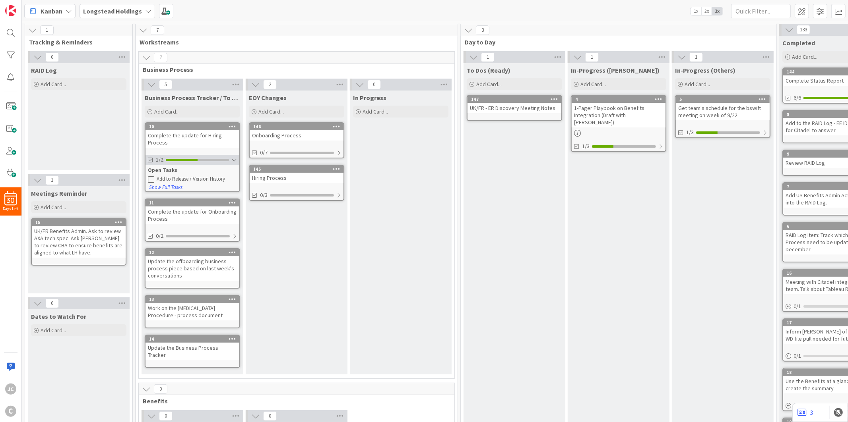
click at [235, 162] on div at bounding box center [234, 160] width 6 height 6
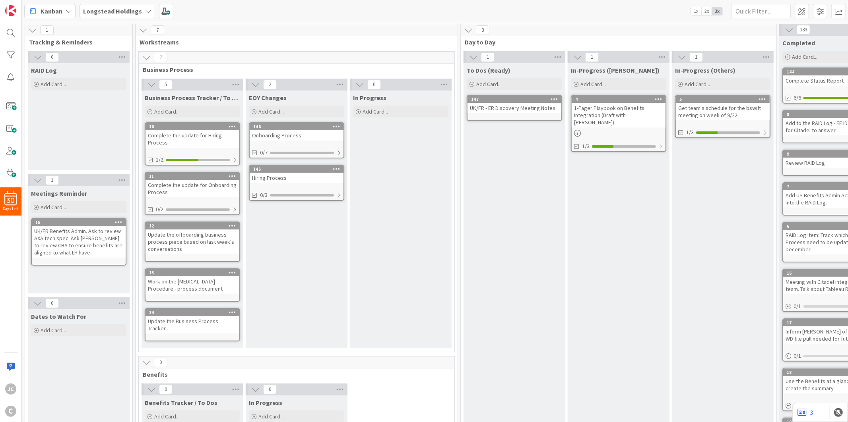
click at [233, 22] on div "1 Tracking & Reminders 0 RAID Log Add Card... 1 Meetings Reminder Add Card... 1…" at bounding box center [474, 274] width 904 height 504
click at [525, 213] on div "To Dos (Ready) Add Card... 147 UK/FR - ER Discovery Meeting Notes" at bounding box center [514, 290] width 102 height 455
click at [762, 15] on span at bounding box center [801, 11] width 14 height 14
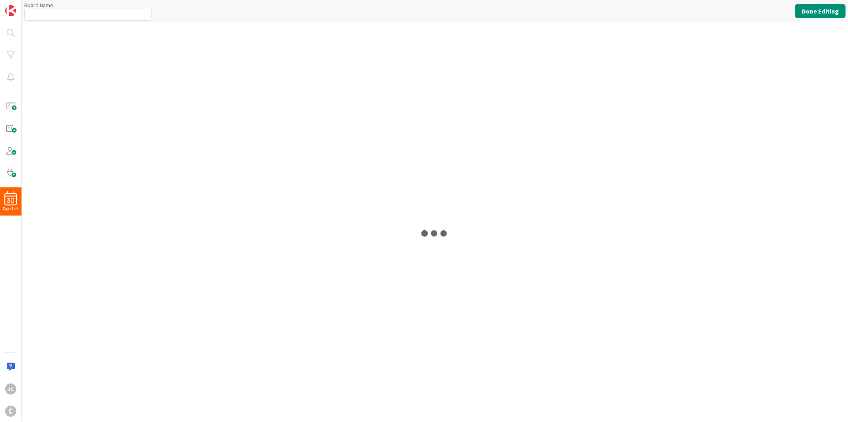
type input "Longstead Holdings"
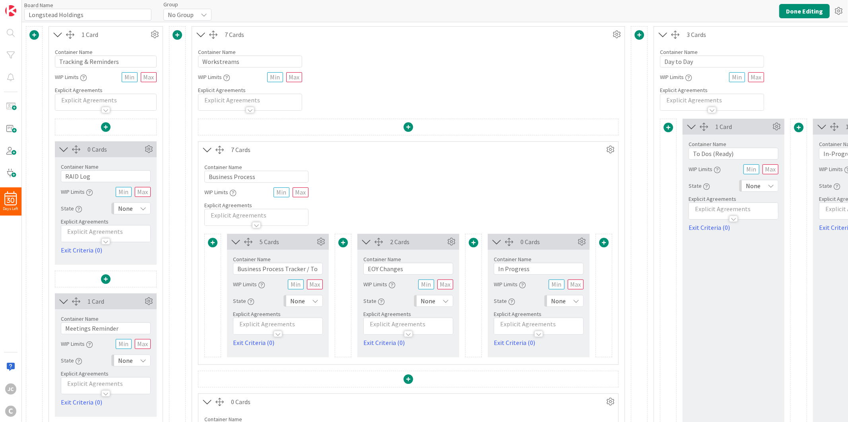
click at [762, 3] on div "Board Name 18 / 64 Longstead Holdings Group No Group Done Editing" at bounding box center [435, 11] width 826 height 22
click at [762, 6] on button "Done Editing" at bounding box center [804, 11] width 50 height 14
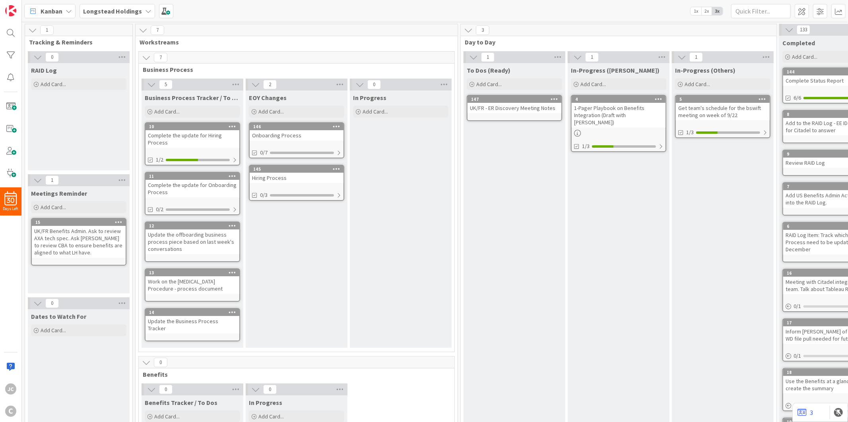
click at [115, 28] on div "1" at bounding box center [78, 30] width 107 height 12
click at [121, 53] on icon at bounding box center [122, 57] width 10 height 12
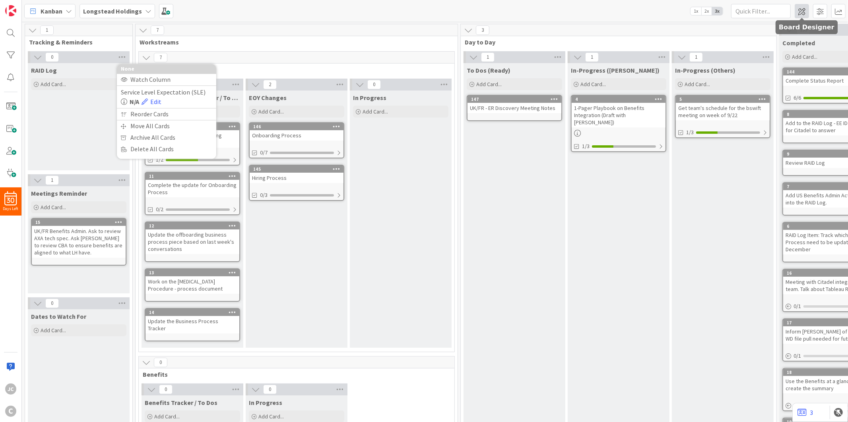
click at [762, 14] on span at bounding box center [801, 11] width 14 height 14
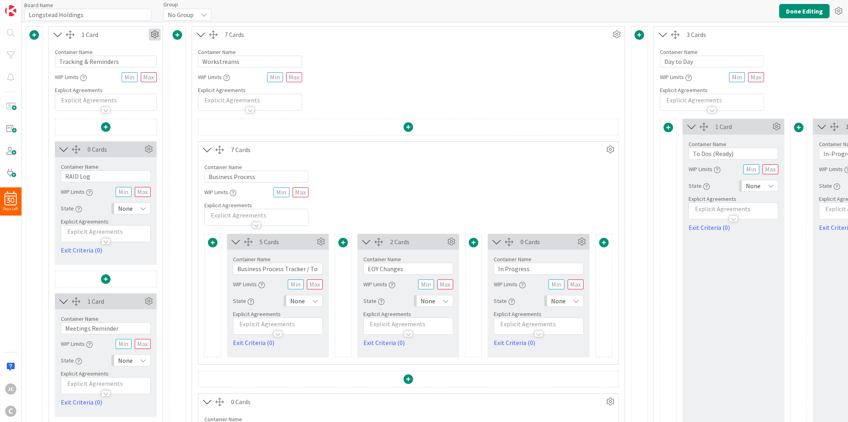
click at [156, 34] on icon at bounding box center [155, 35] width 12 height 12
click at [122, 58] on div "Custom" at bounding box center [131, 62] width 49 height 11
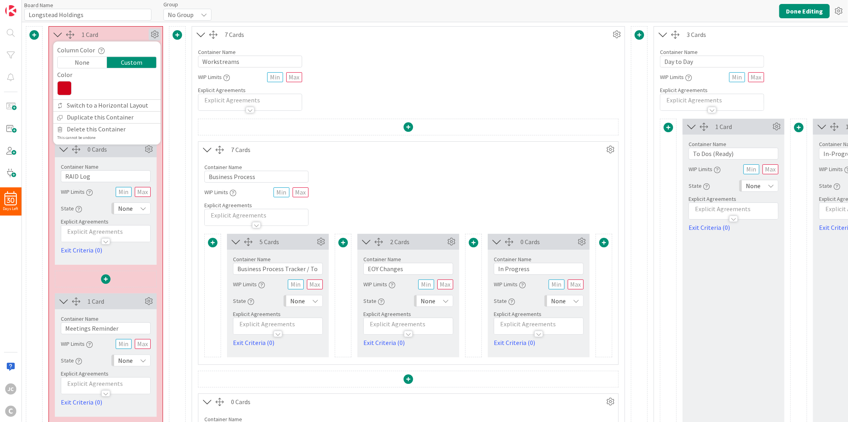
click at [100, 62] on div "None" at bounding box center [82, 62] width 49 height 11
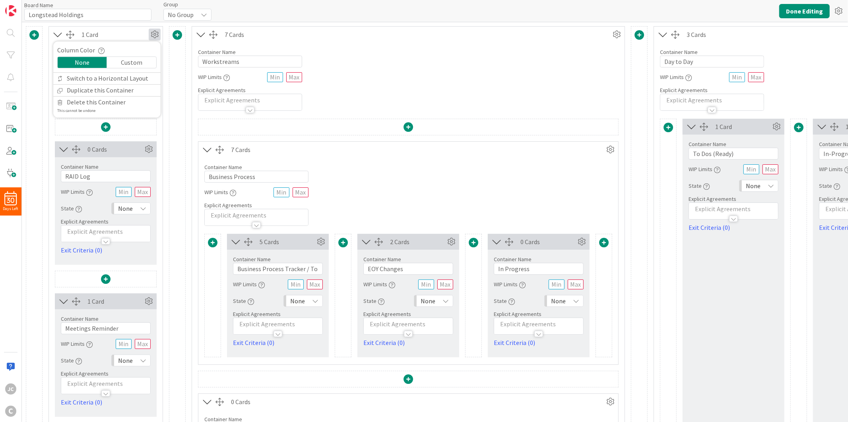
click at [166, 37] on div "1 Card Column Color None Custom Switch to a Horizontal Layout Duplicate this Co…" at bounding box center [626, 333] width 1201 height 614
click at [762, 4] on button "Done Editing" at bounding box center [804, 11] width 50 height 14
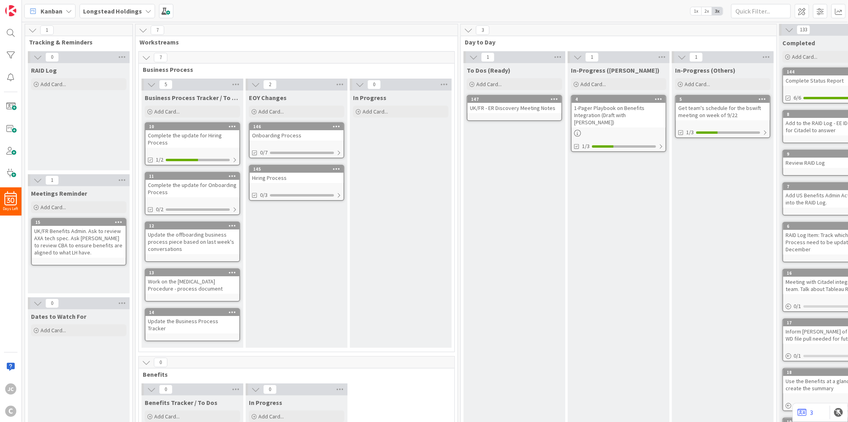
click at [142, 32] on icon at bounding box center [143, 30] width 9 height 9
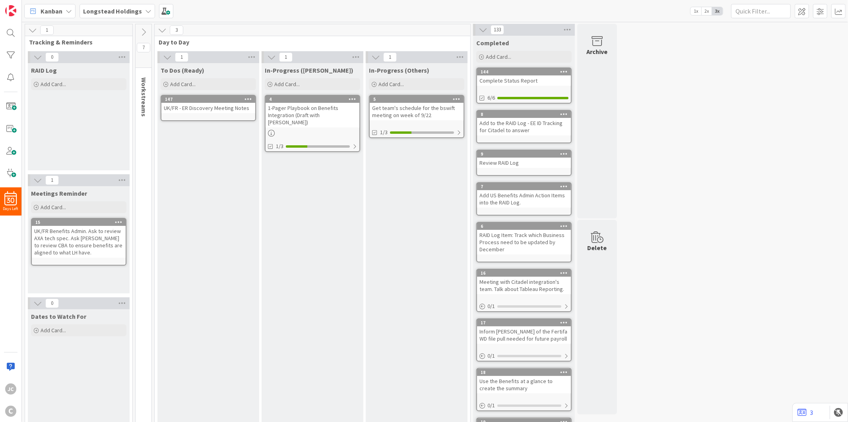
click at [142, 32] on icon at bounding box center [143, 32] width 9 height 9
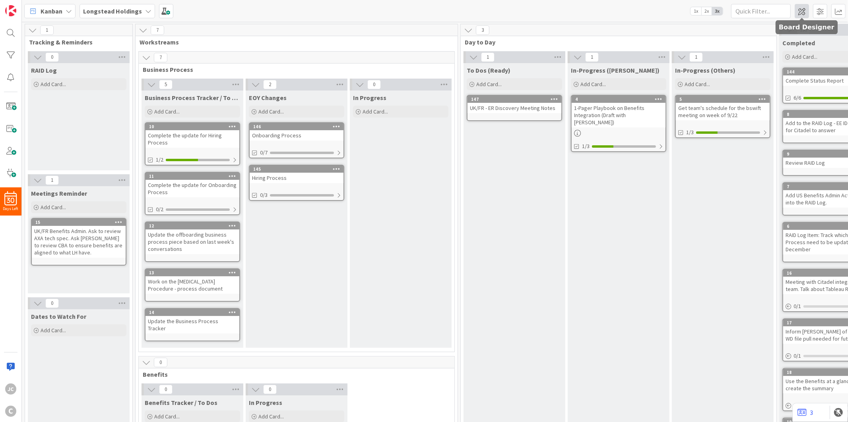
click at [762, 10] on span at bounding box center [801, 11] width 14 height 14
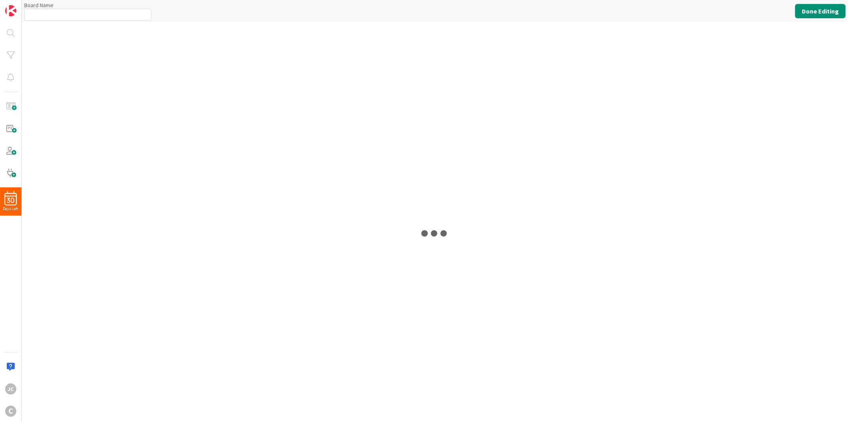
type input "Longstead Holdings"
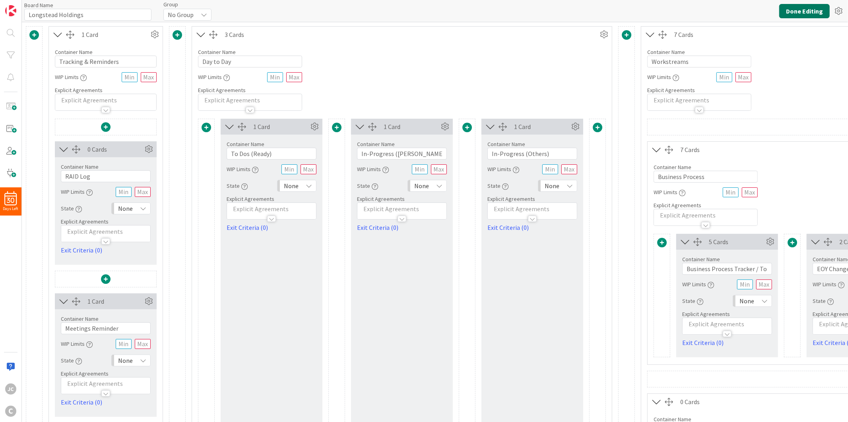
click at [762, 13] on button "Done Editing" at bounding box center [804, 11] width 50 height 14
